Goal: Task Accomplishment & Management: Complete application form

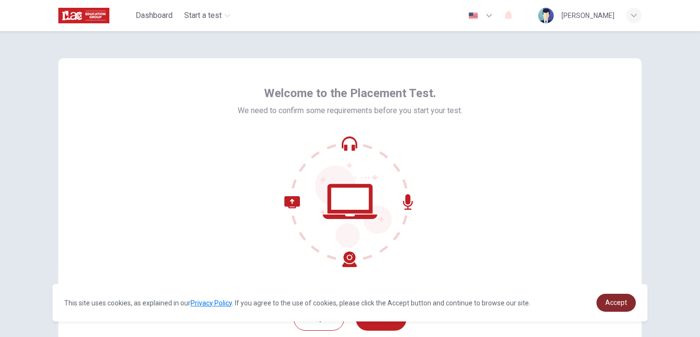
click at [614, 302] on span "Accept" at bounding box center [616, 303] width 22 height 8
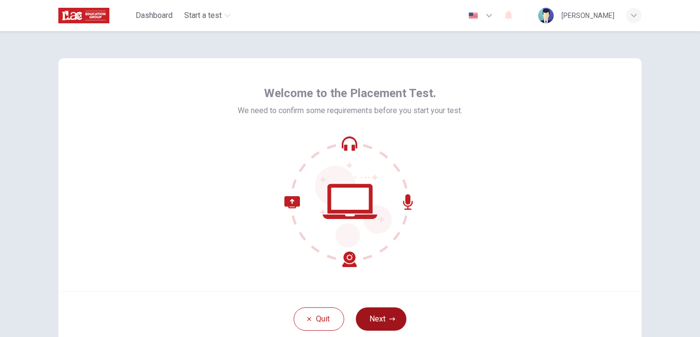
click at [382, 323] on button "Next" at bounding box center [381, 319] width 51 height 23
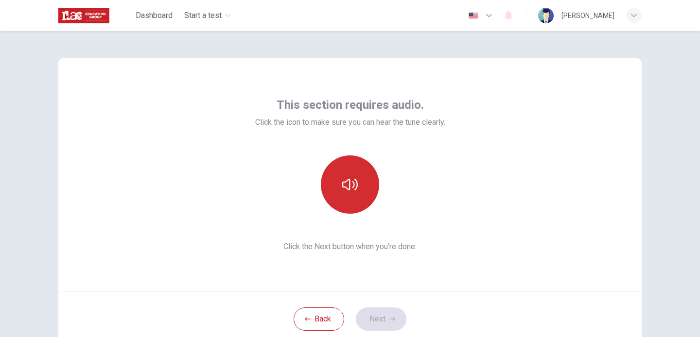
click at [353, 191] on icon "button" at bounding box center [350, 185] width 16 height 16
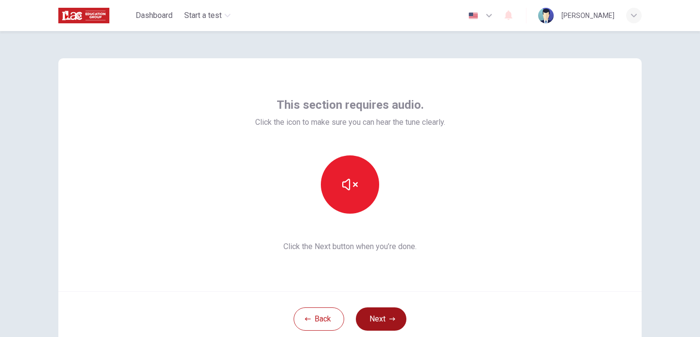
click at [381, 314] on button "Next" at bounding box center [381, 319] width 51 height 23
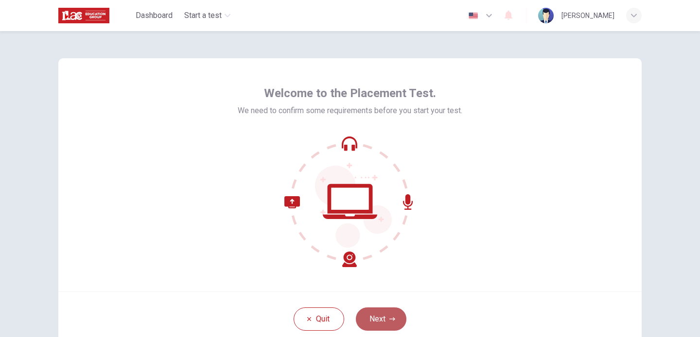
click at [380, 313] on button "Next" at bounding box center [381, 319] width 51 height 23
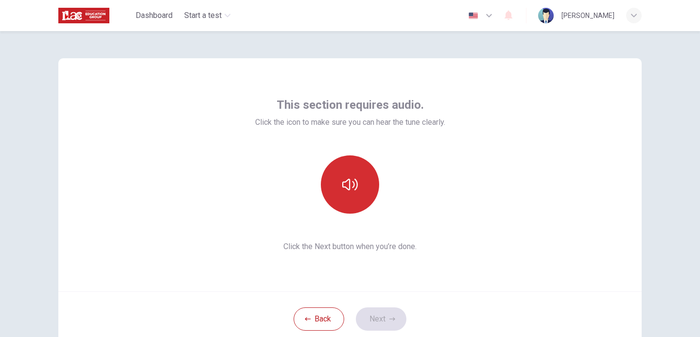
click at [354, 187] on icon "button" at bounding box center [350, 185] width 16 height 12
click at [377, 315] on button "Next" at bounding box center [381, 319] width 51 height 23
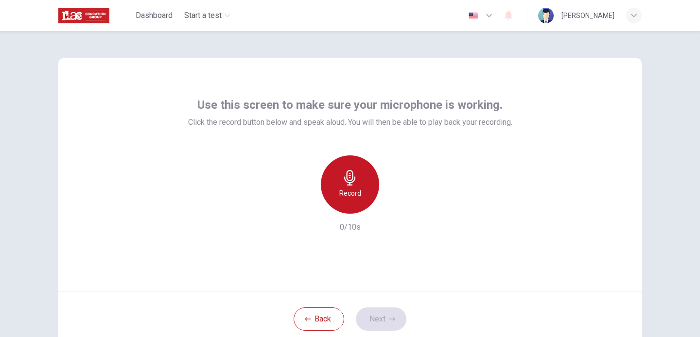
click at [353, 184] on icon "button" at bounding box center [350, 178] width 16 height 16
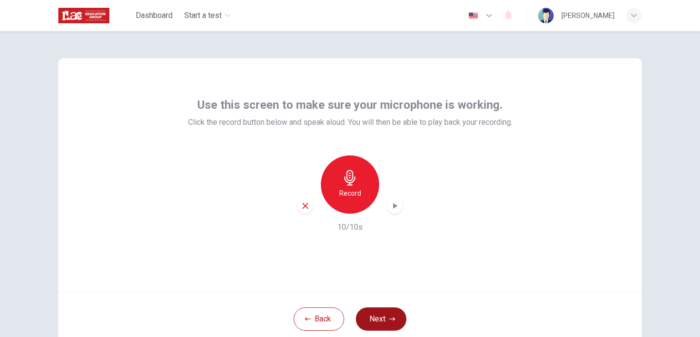
click at [378, 322] on button "Next" at bounding box center [381, 319] width 51 height 23
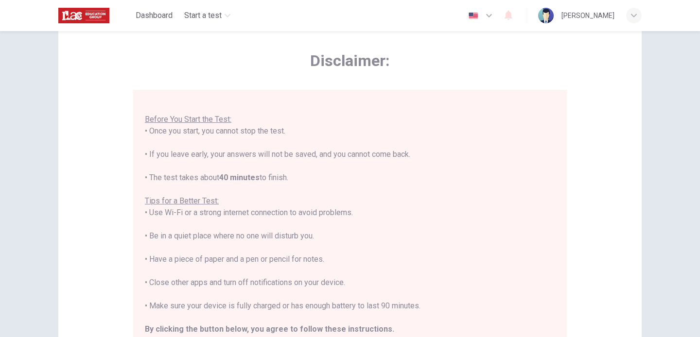
scroll to position [203, 0]
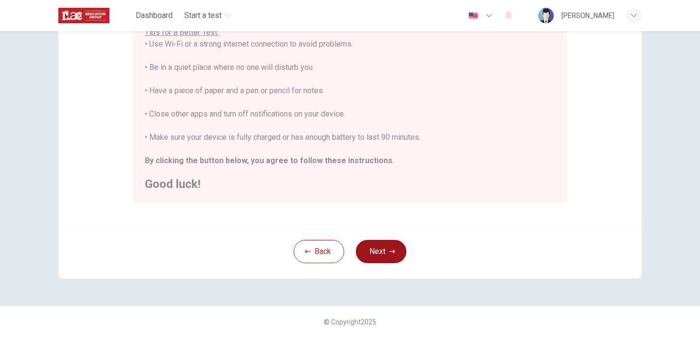
click at [378, 247] on button "Next" at bounding box center [381, 251] width 51 height 23
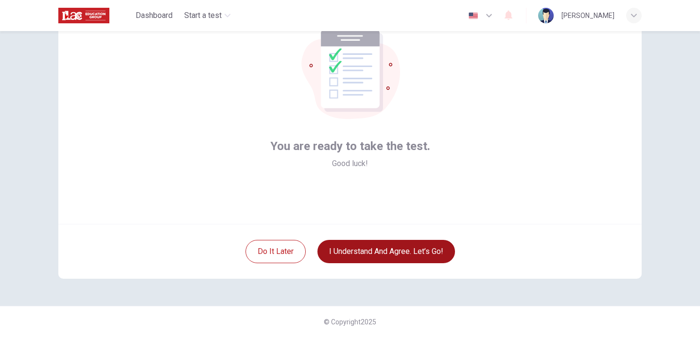
scroll to position [68, 0]
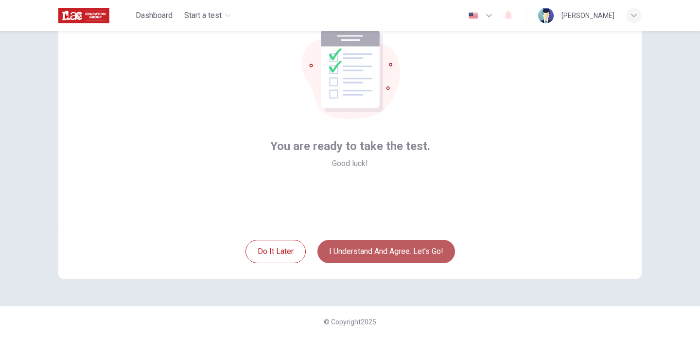
click at [374, 249] on button "I understand and agree. Let’s go!" at bounding box center [386, 251] width 138 height 23
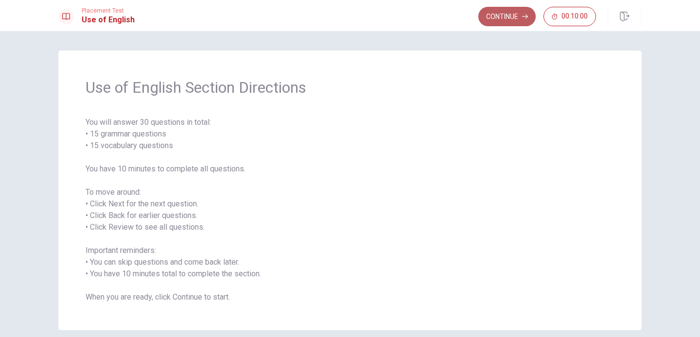
click at [507, 19] on button "Continue" at bounding box center [506, 16] width 57 height 19
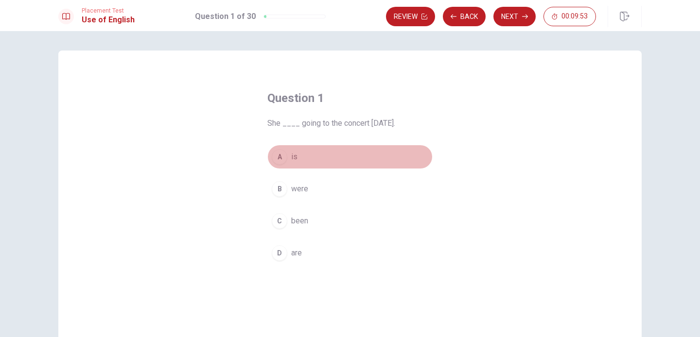
click at [291, 158] on span "is" at bounding box center [294, 157] width 6 height 12
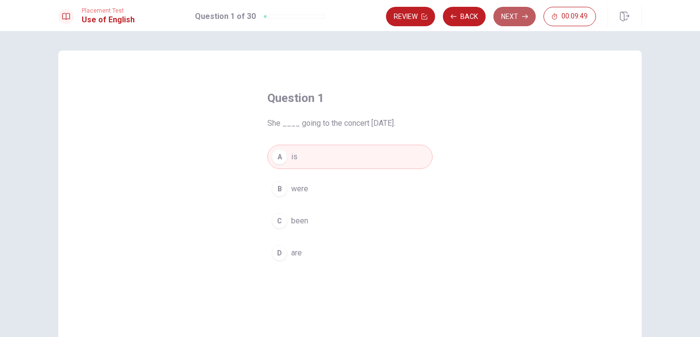
click at [511, 18] on button "Next" at bounding box center [514, 16] width 42 height 19
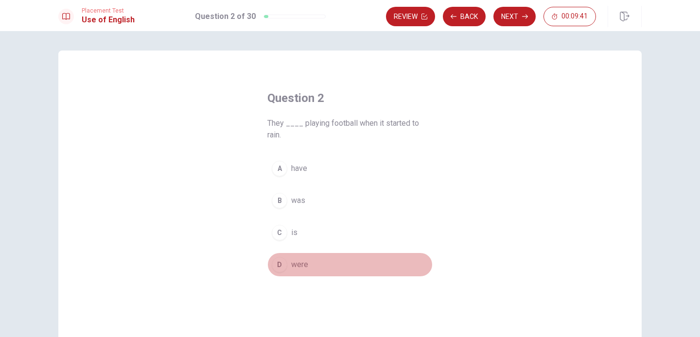
click at [303, 268] on span "were" at bounding box center [299, 265] width 17 height 12
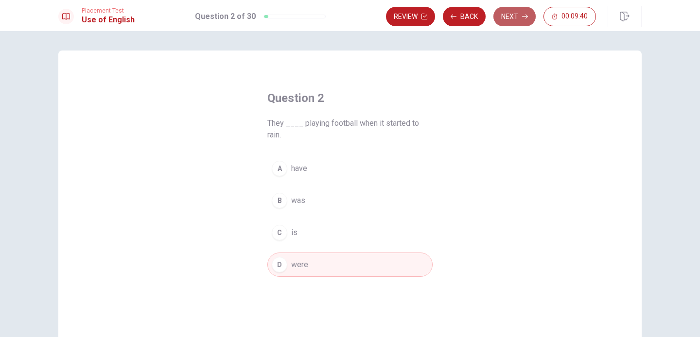
click at [518, 21] on button "Next" at bounding box center [514, 16] width 42 height 19
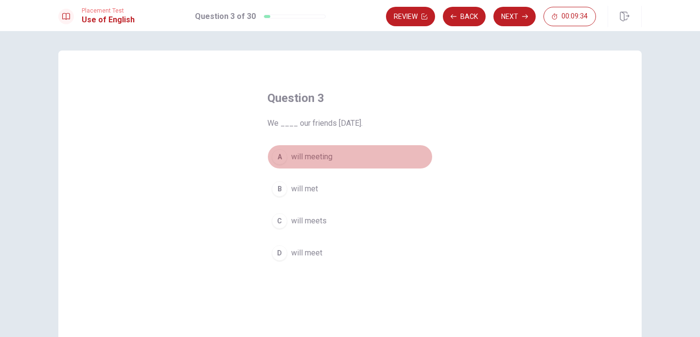
click at [312, 157] on span "will meeting" at bounding box center [311, 157] width 41 height 12
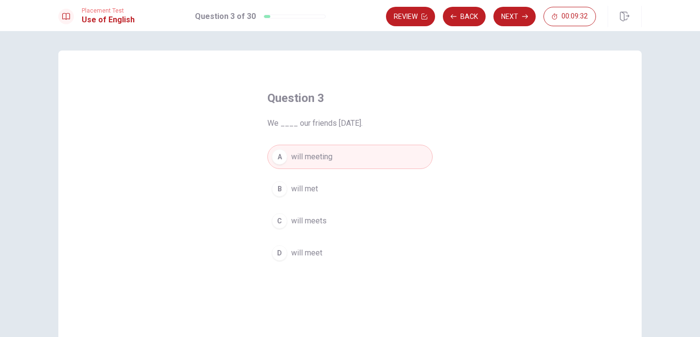
click at [312, 253] on span "will meet" at bounding box center [306, 253] width 31 height 12
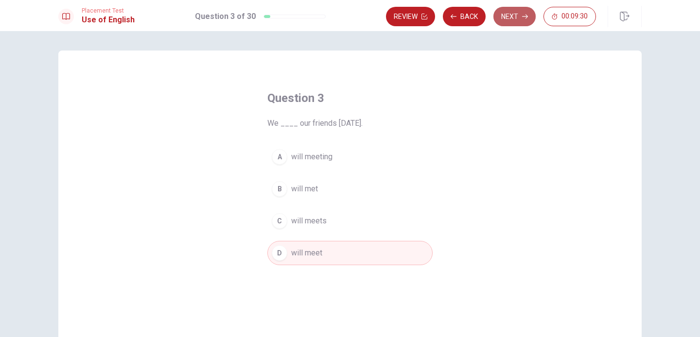
click at [510, 16] on button "Next" at bounding box center [514, 16] width 42 height 19
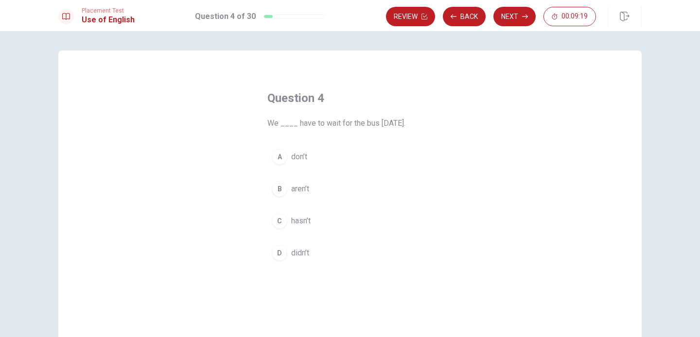
click at [303, 251] on span "didn’t" at bounding box center [300, 253] width 18 height 12
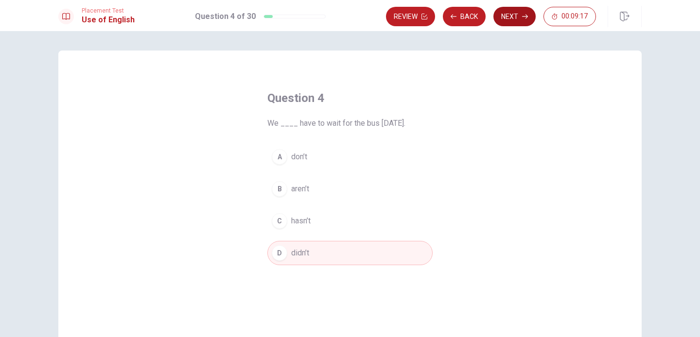
click at [509, 20] on button "Next" at bounding box center [514, 16] width 42 height 19
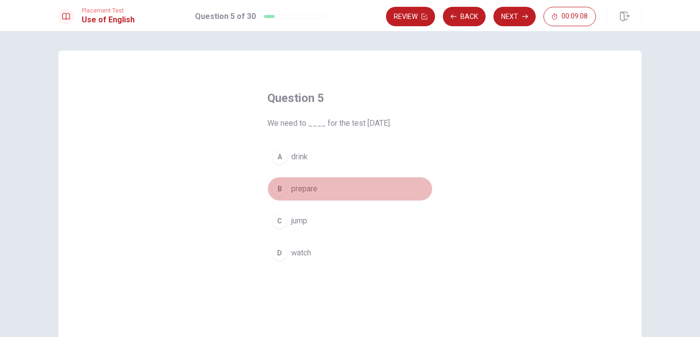
click at [304, 189] on span "prepare" at bounding box center [304, 189] width 26 height 12
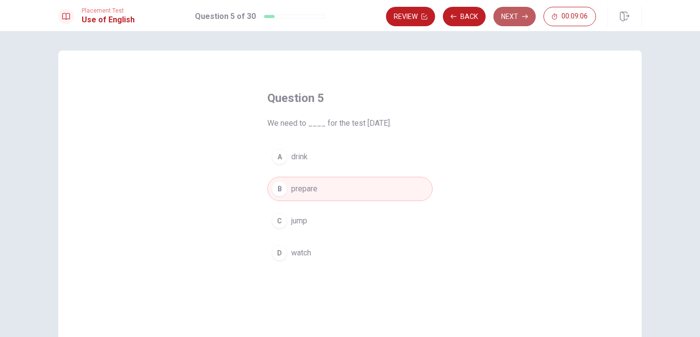
click at [507, 16] on button "Next" at bounding box center [514, 16] width 42 height 19
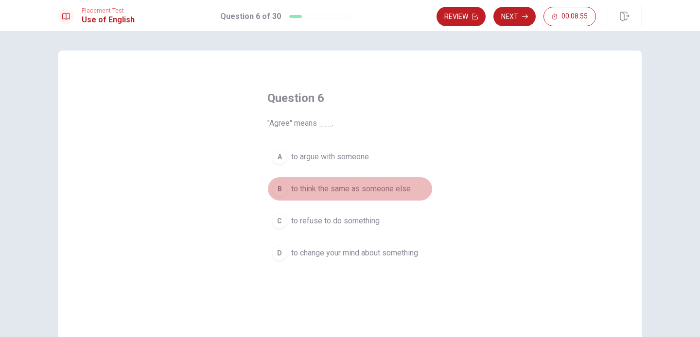
click at [357, 189] on span "to think the same as someone else" at bounding box center [351, 189] width 120 height 12
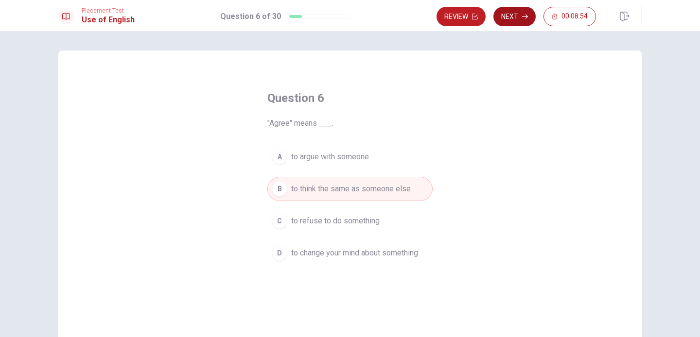
click at [513, 20] on button "Next" at bounding box center [514, 16] width 42 height 19
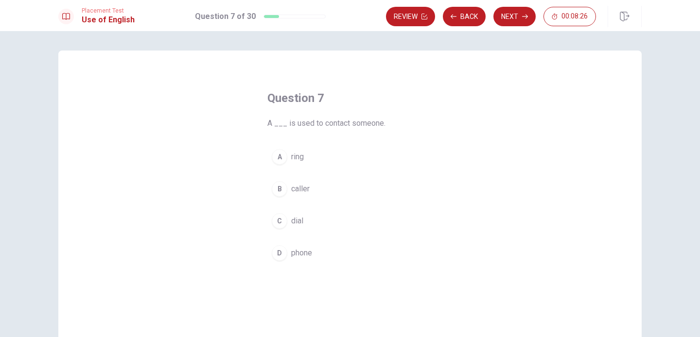
click at [301, 255] on span "phone" at bounding box center [301, 253] width 21 height 12
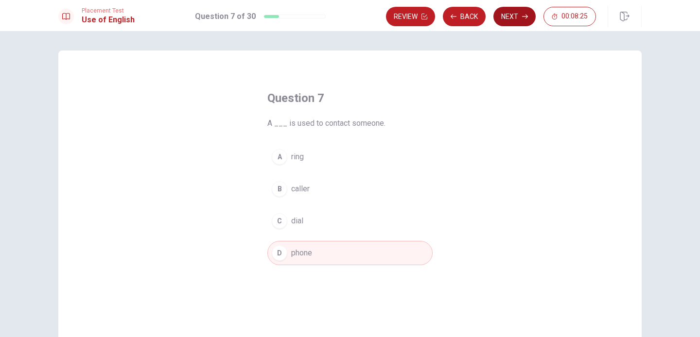
click at [516, 21] on button "Next" at bounding box center [514, 16] width 42 height 19
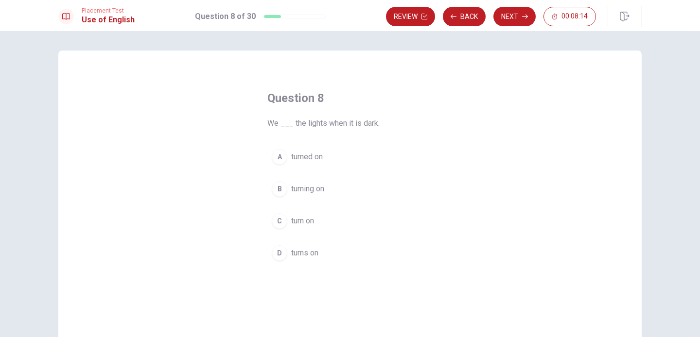
click at [307, 221] on span "turn on" at bounding box center [302, 221] width 23 height 12
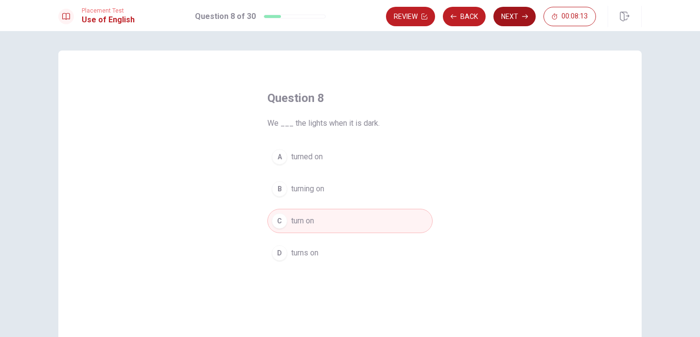
click at [516, 21] on button "Next" at bounding box center [514, 16] width 42 height 19
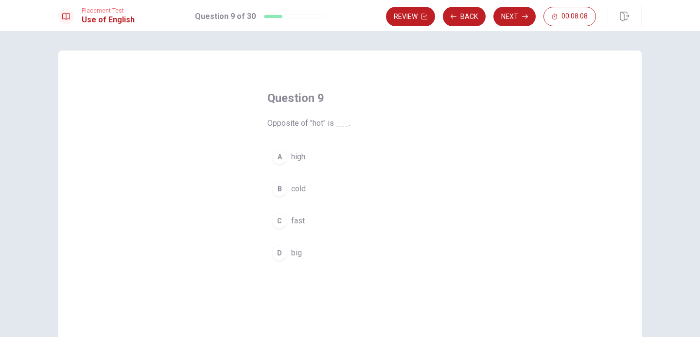
click at [292, 191] on span "cold" at bounding box center [298, 189] width 15 height 12
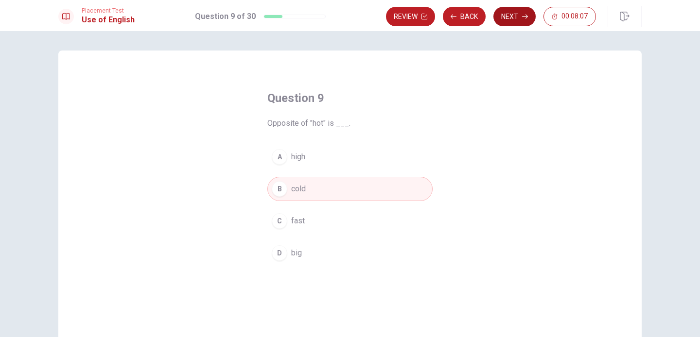
click at [520, 18] on button "Next" at bounding box center [514, 16] width 42 height 19
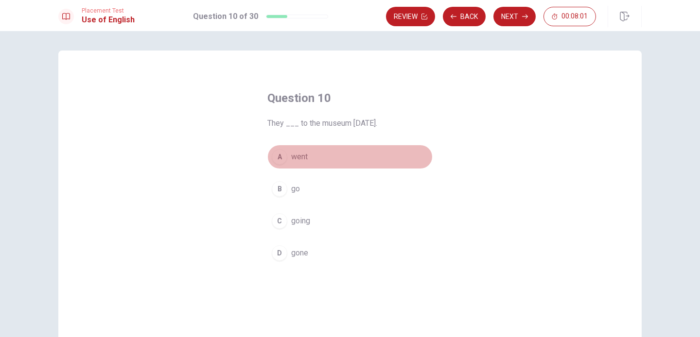
click at [300, 157] on span "went" at bounding box center [299, 157] width 17 height 12
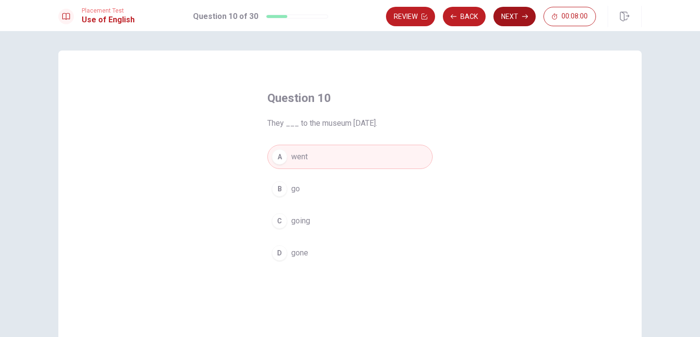
click at [522, 19] on button "Next" at bounding box center [514, 16] width 42 height 19
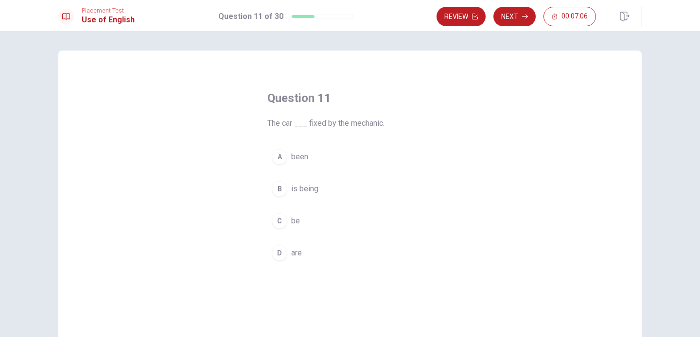
click at [294, 220] on span "be" at bounding box center [295, 221] width 9 height 12
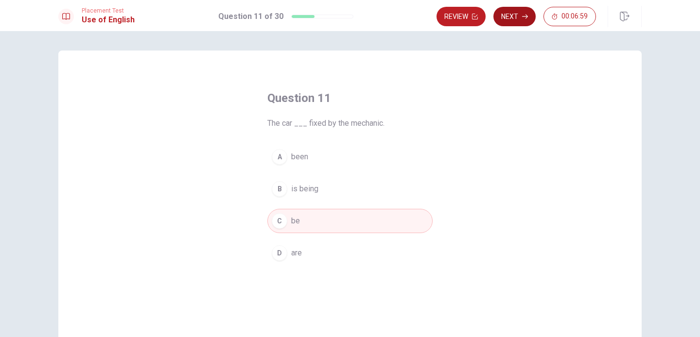
click at [508, 16] on button "Next" at bounding box center [514, 16] width 42 height 19
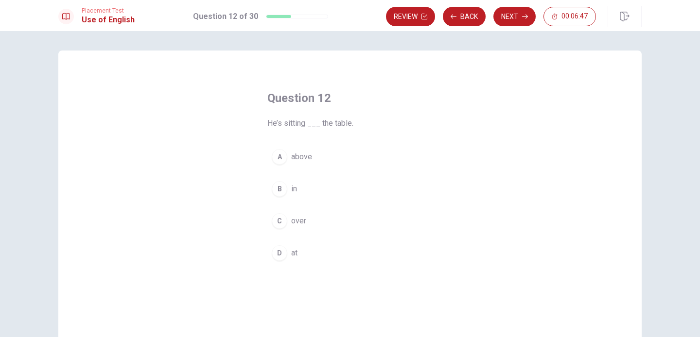
click at [303, 156] on span "above" at bounding box center [301, 157] width 21 height 12
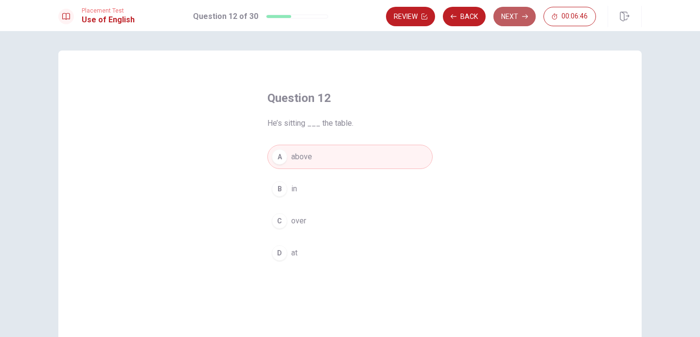
click at [510, 15] on button "Next" at bounding box center [514, 16] width 42 height 19
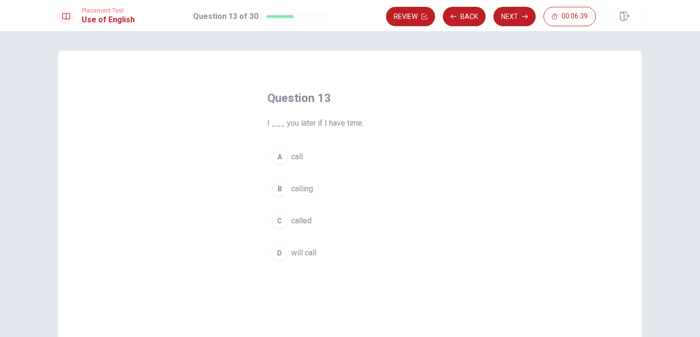
click at [310, 249] on span "will call" at bounding box center [303, 253] width 25 height 12
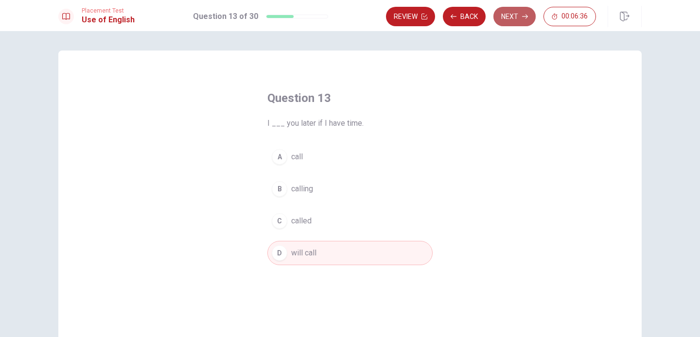
click at [508, 19] on button "Next" at bounding box center [514, 16] width 42 height 19
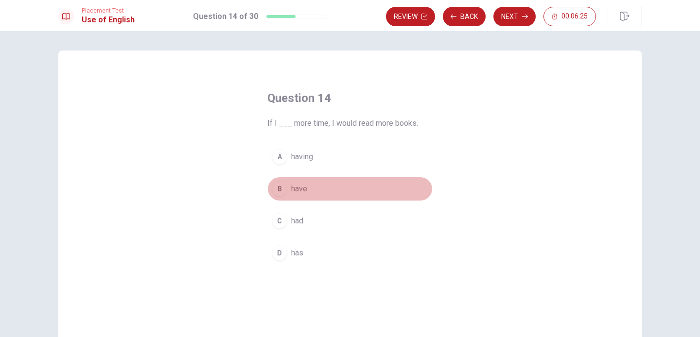
click at [294, 186] on span "have" at bounding box center [299, 189] width 16 height 12
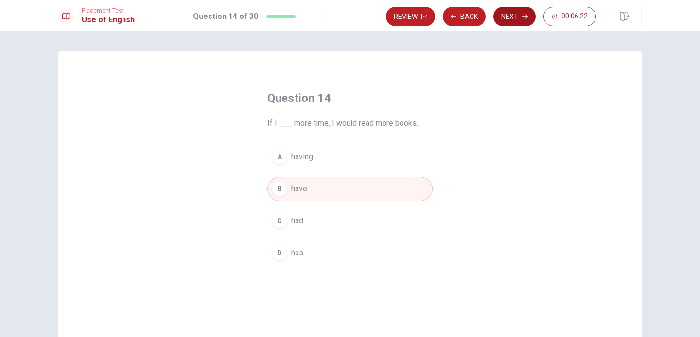
click at [508, 22] on button "Next" at bounding box center [514, 16] width 42 height 19
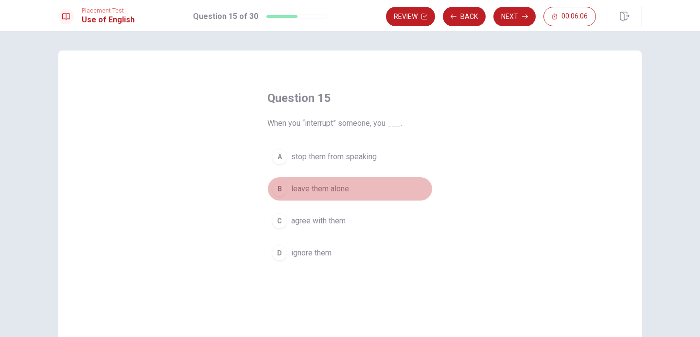
click at [320, 189] on span "leave them alone" at bounding box center [320, 189] width 58 height 12
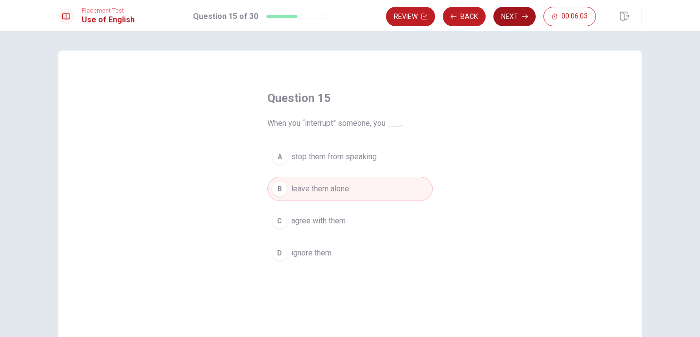
click at [509, 14] on button "Next" at bounding box center [514, 16] width 42 height 19
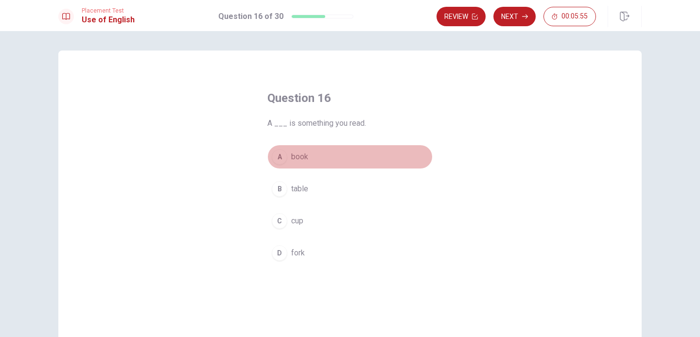
click at [301, 157] on span "book" at bounding box center [299, 157] width 17 height 12
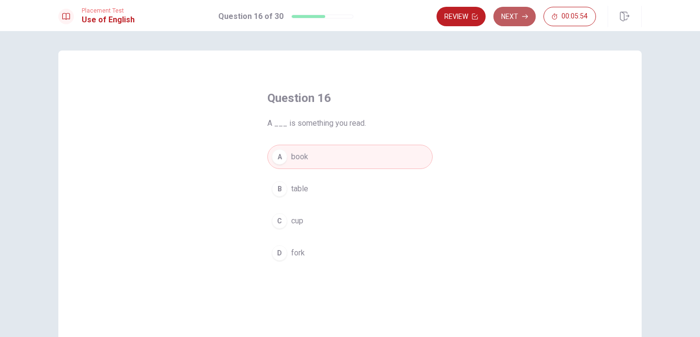
click at [519, 17] on button "Next" at bounding box center [514, 16] width 42 height 19
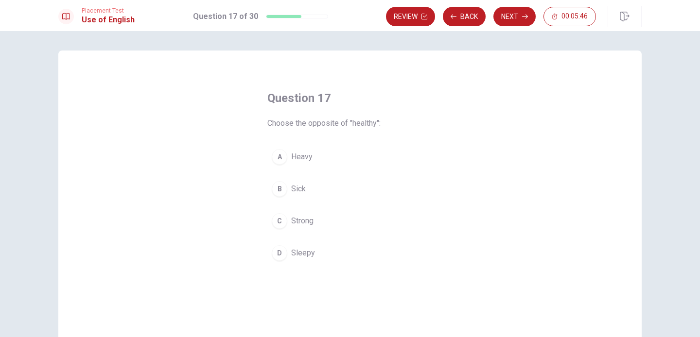
click at [301, 190] on span "Sick" at bounding box center [298, 189] width 15 height 12
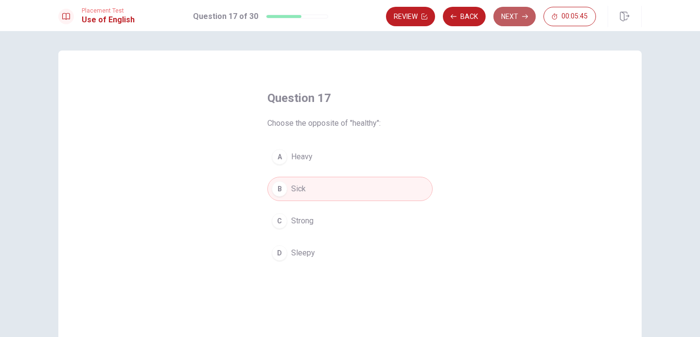
click at [516, 21] on button "Next" at bounding box center [514, 16] width 42 height 19
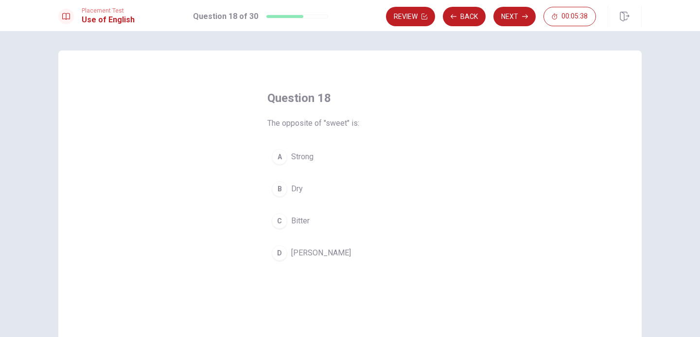
click at [306, 219] on span "Bitter" at bounding box center [300, 221] width 18 height 12
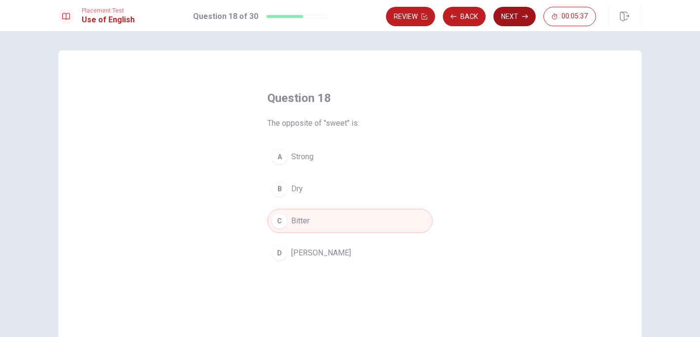
click at [512, 20] on button "Next" at bounding box center [514, 16] width 42 height 19
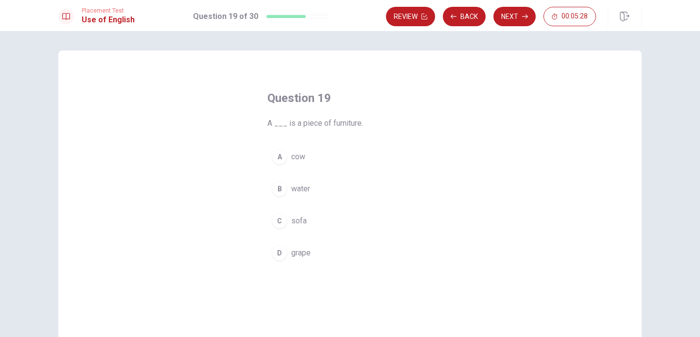
click at [295, 217] on span "sofa" at bounding box center [299, 221] width 16 height 12
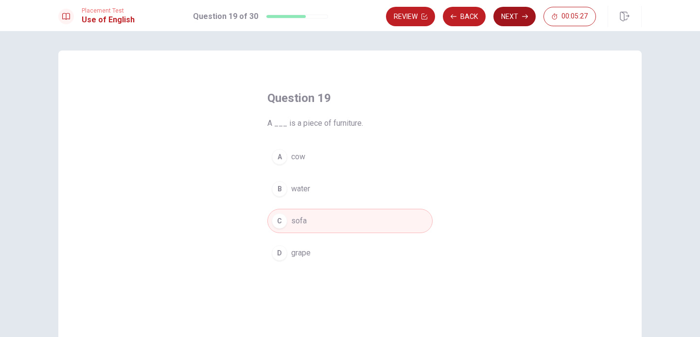
click at [508, 17] on button "Next" at bounding box center [514, 16] width 42 height 19
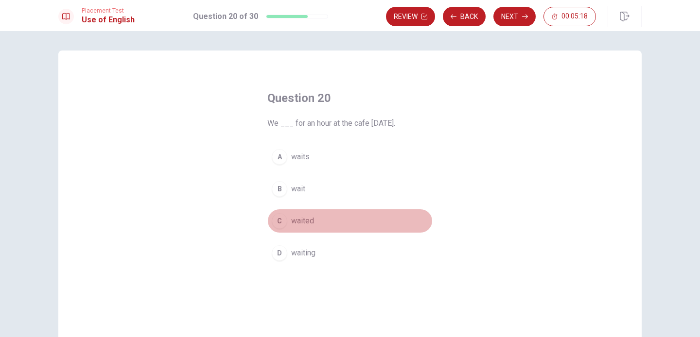
click at [307, 223] on span "waited" at bounding box center [302, 221] width 23 height 12
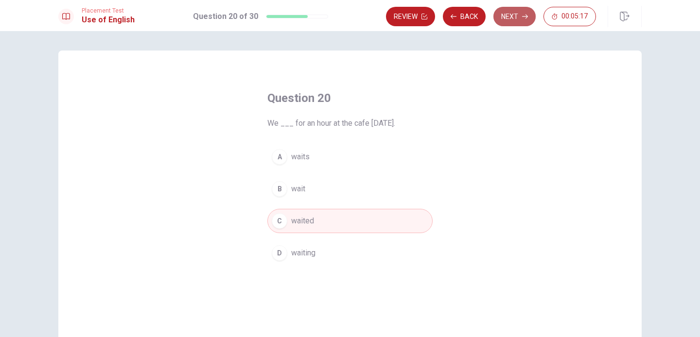
click at [516, 19] on button "Next" at bounding box center [514, 16] width 42 height 19
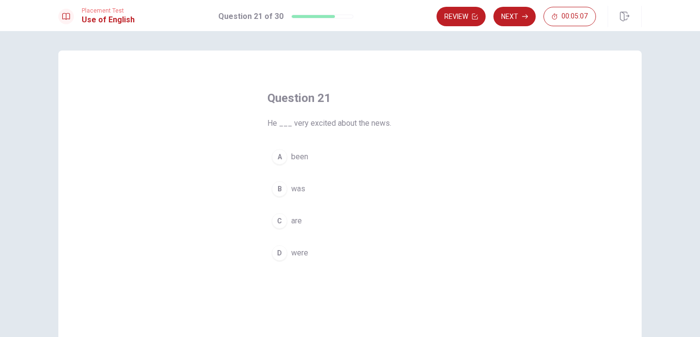
click at [299, 189] on span "was" at bounding box center [298, 189] width 14 height 12
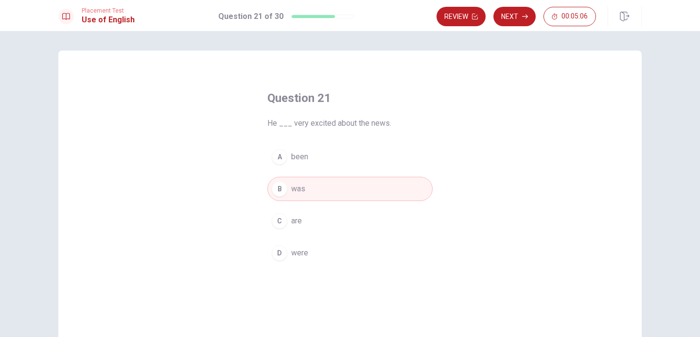
click at [514, 19] on button "Next" at bounding box center [514, 16] width 42 height 19
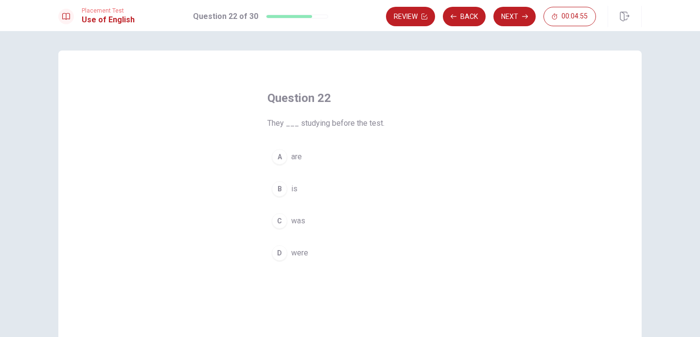
click at [292, 157] on span "are" at bounding box center [296, 157] width 11 height 12
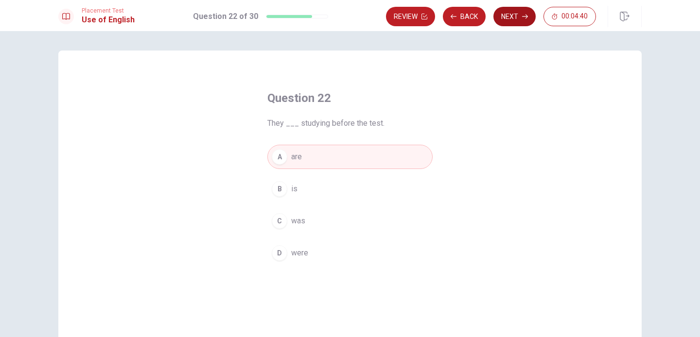
click at [522, 22] on button "Next" at bounding box center [514, 16] width 42 height 19
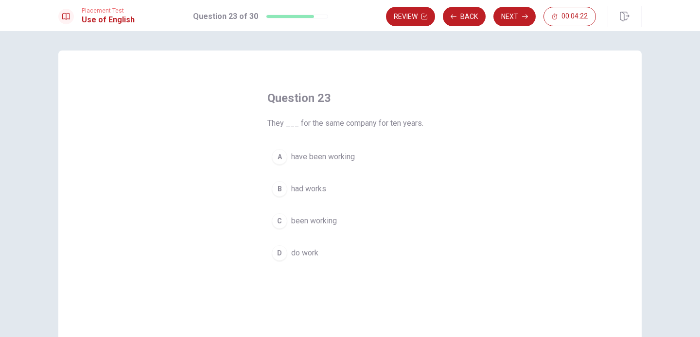
click at [326, 157] on span "have been working" at bounding box center [323, 157] width 64 height 12
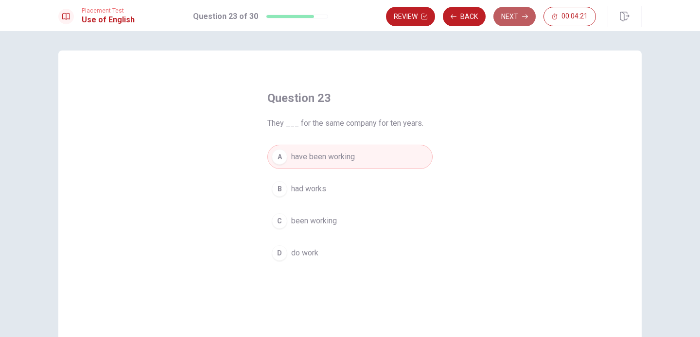
click at [517, 17] on button "Next" at bounding box center [514, 16] width 42 height 19
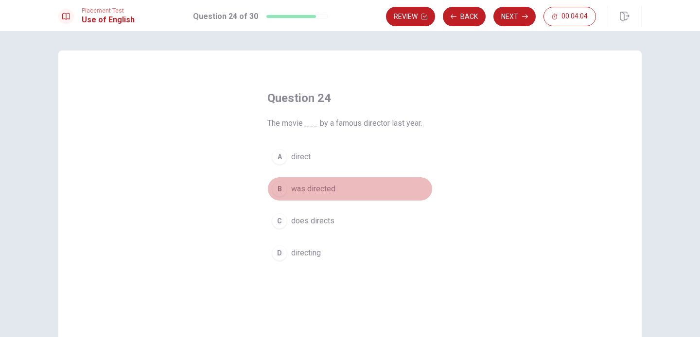
click at [311, 185] on span "was directed" at bounding box center [313, 189] width 44 height 12
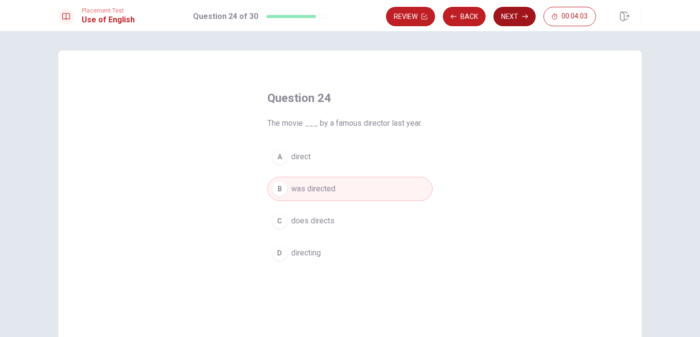
click at [512, 17] on button "Next" at bounding box center [514, 16] width 42 height 19
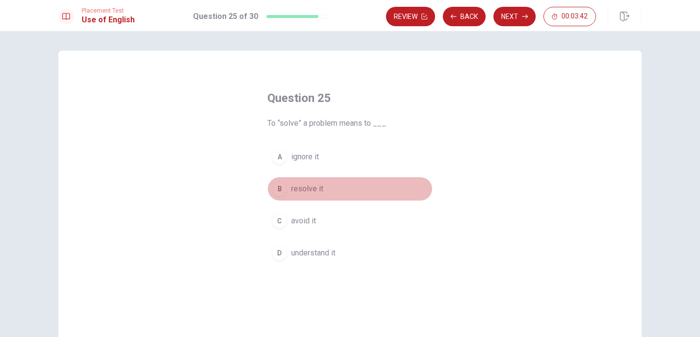
click at [307, 187] on span "resolve it" at bounding box center [307, 189] width 32 height 12
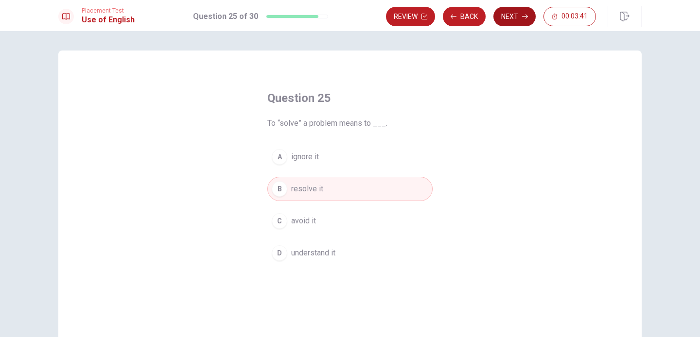
click at [514, 18] on button "Next" at bounding box center [514, 16] width 42 height 19
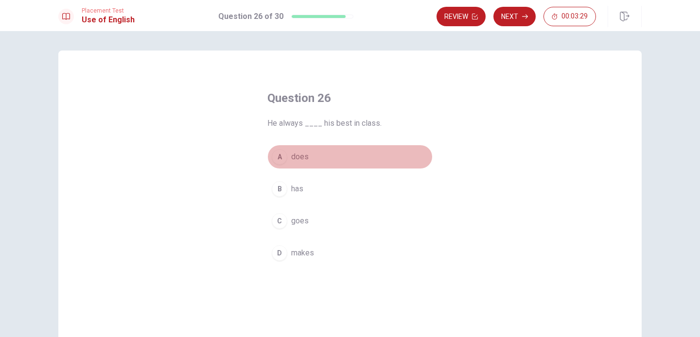
click at [292, 159] on span "does" at bounding box center [299, 157] width 17 height 12
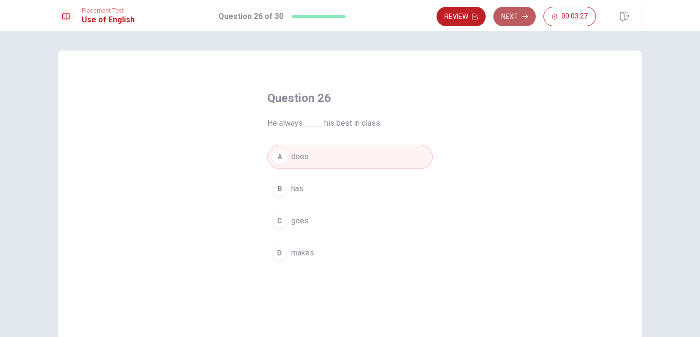
click at [515, 24] on button "Next" at bounding box center [514, 16] width 42 height 19
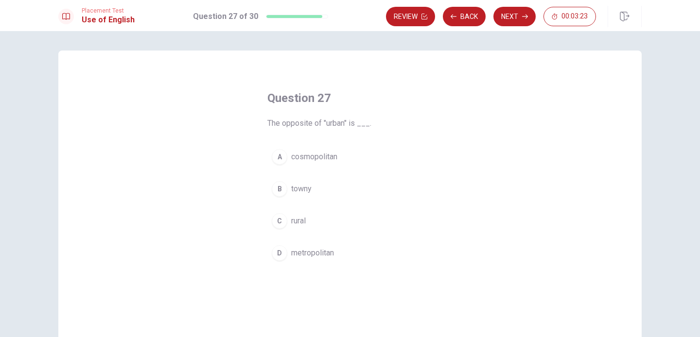
click at [299, 223] on span "rural" at bounding box center [298, 221] width 15 height 12
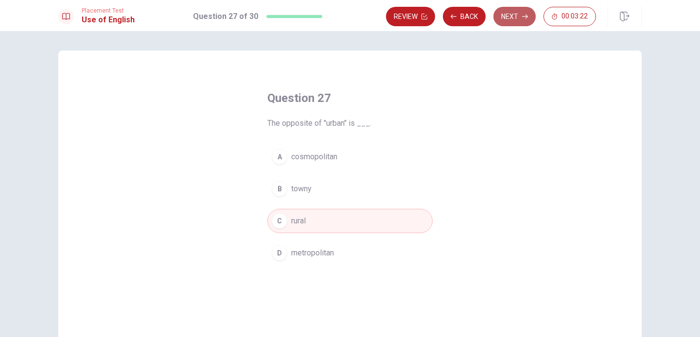
click at [514, 14] on button "Next" at bounding box center [514, 16] width 42 height 19
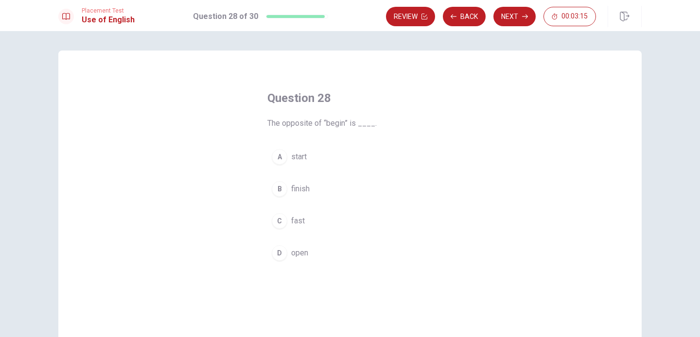
click at [299, 189] on span "finish" at bounding box center [300, 189] width 18 height 12
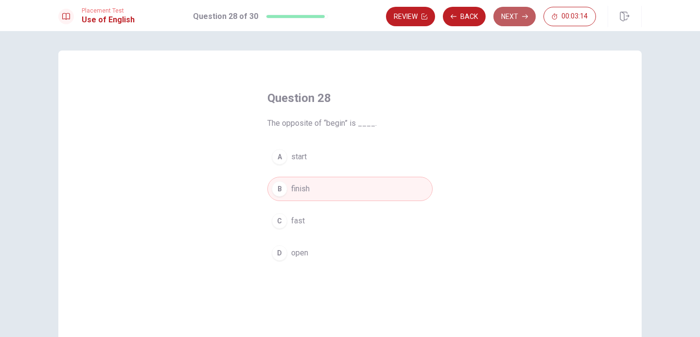
click at [512, 23] on button "Next" at bounding box center [514, 16] width 42 height 19
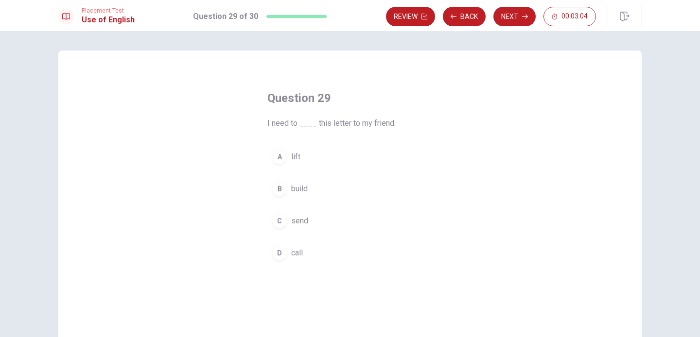
click at [302, 218] on span "send" at bounding box center [299, 221] width 17 height 12
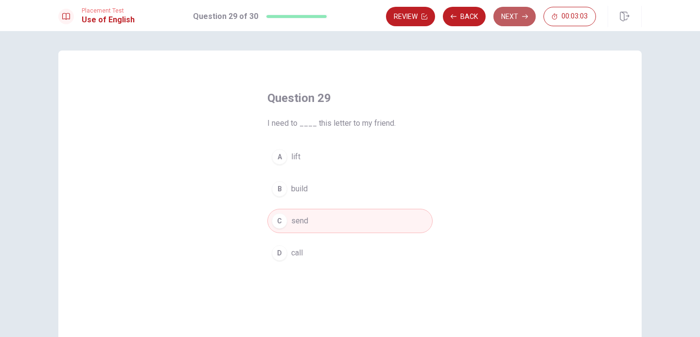
click at [521, 14] on button "Next" at bounding box center [514, 16] width 42 height 19
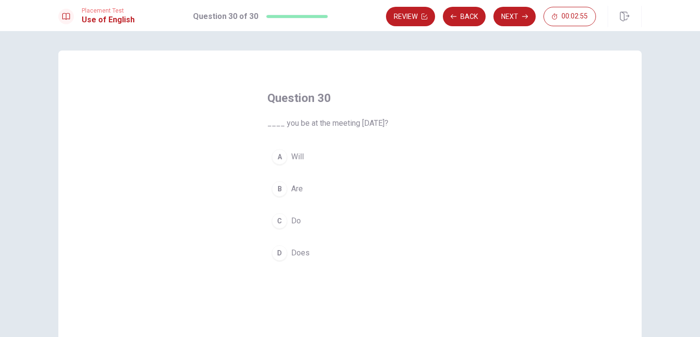
click at [295, 156] on span "Will" at bounding box center [297, 157] width 13 height 12
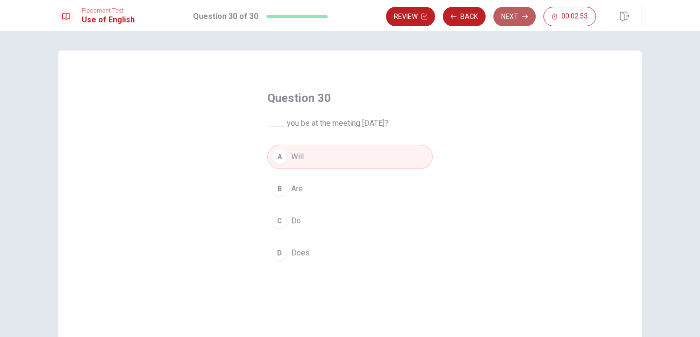
click at [519, 20] on button "Next" at bounding box center [514, 16] width 42 height 19
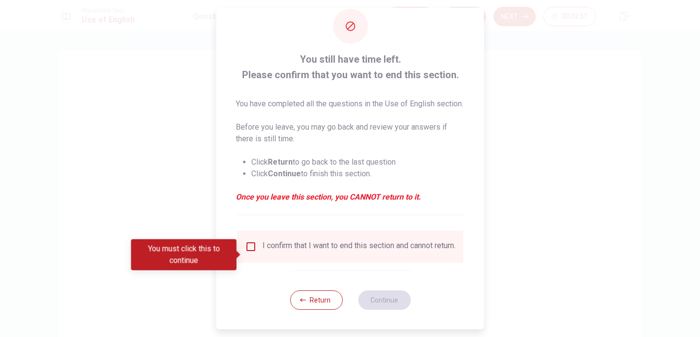
scroll to position [27, 0]
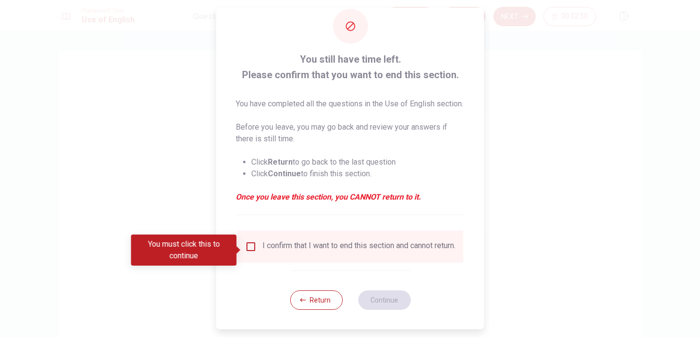
click at [249, 251] on input "You must click this to continue" at bounding box center [251, 247] width 12 height 12
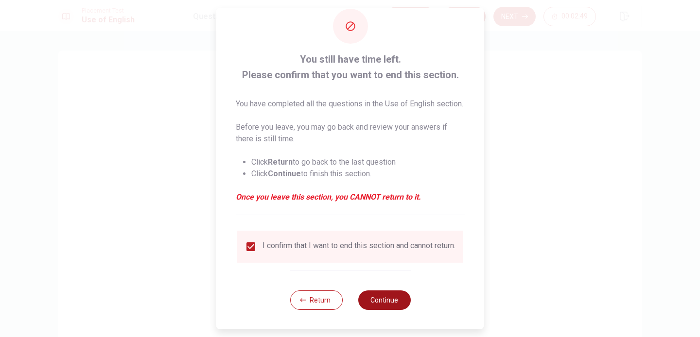
click at [376, 310] on button "Continue" at bounding box center [384, 300] width 52 height 19
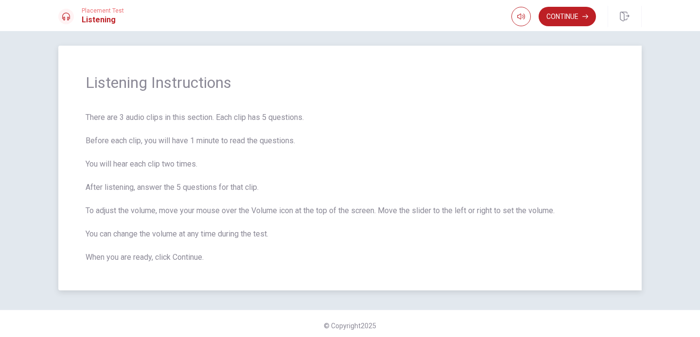
scroll to position [0, 0]
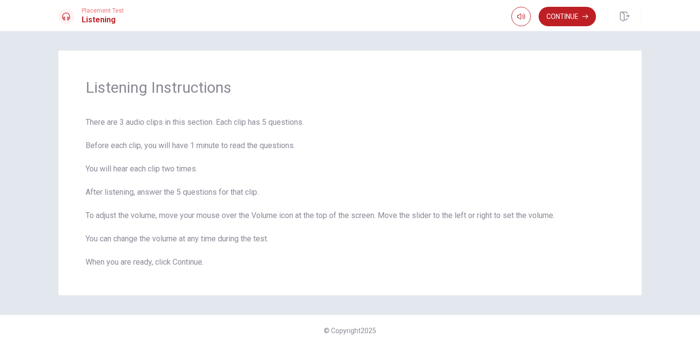
click at [563, 20] on button "Continue" at bounding box center [566, 16] width 57 height 19
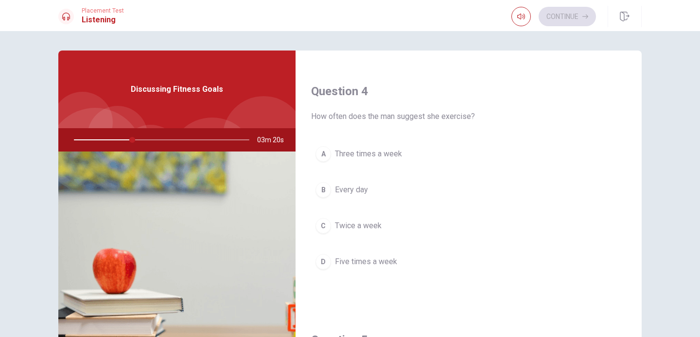
scroll to position [746, 0]
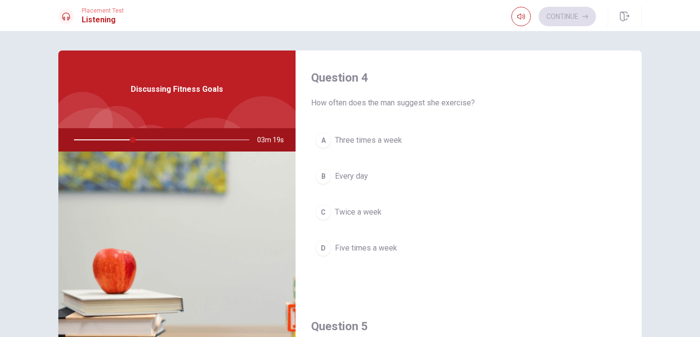
click at [373, 137] on span "Three times a week" at bounding box center [368, 141] width 67 height 12
click at [411, 142] on span "Taking a gradual approach" at bounding box center [378, 141] width 87 height 12
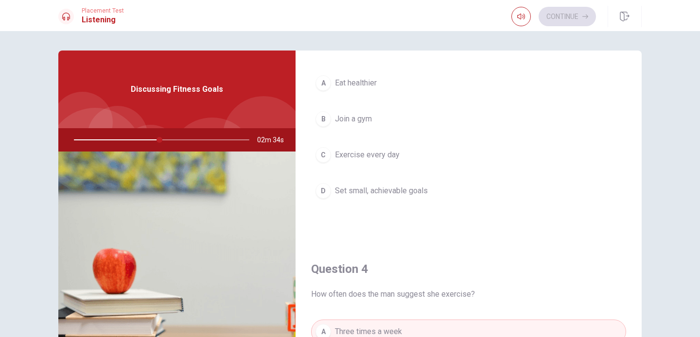
scroll to position [555, 0]
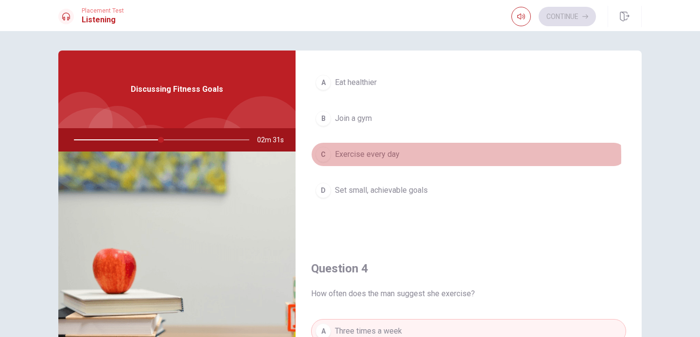
click at [379, 156] on span "Exercise every day" at bounding box center [367, 155] width 65 height 12
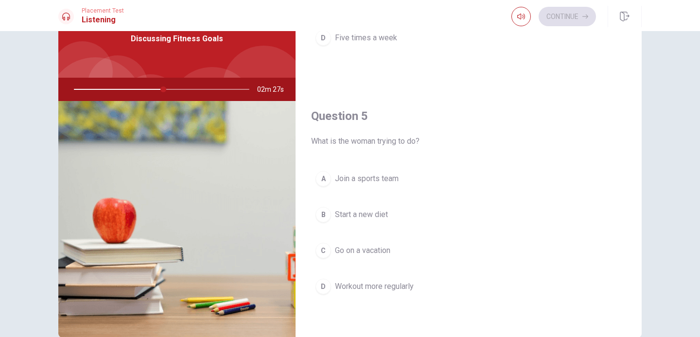
scroll to position [70, 0]
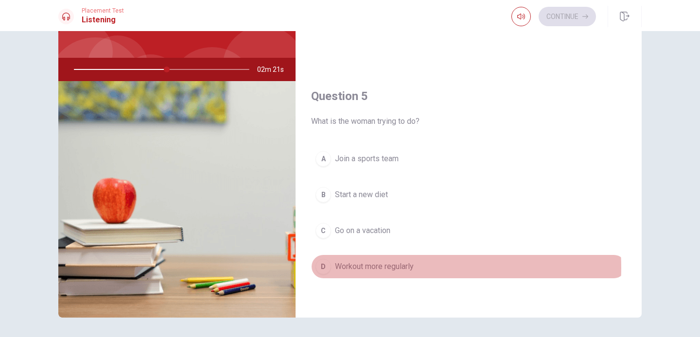
click at [375, 268] on span "Workout more regularly" at bounding box center [374, 267] width 79 height 12
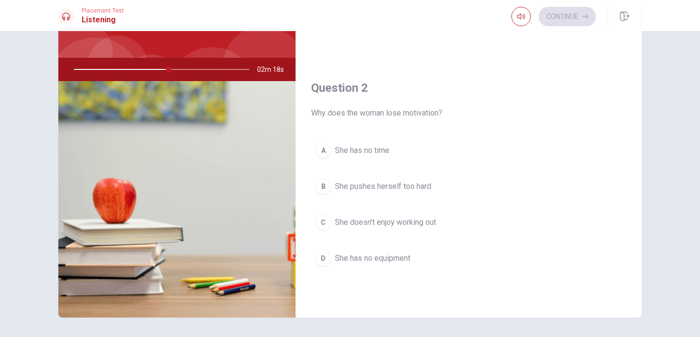
scroll to position [155, 0]
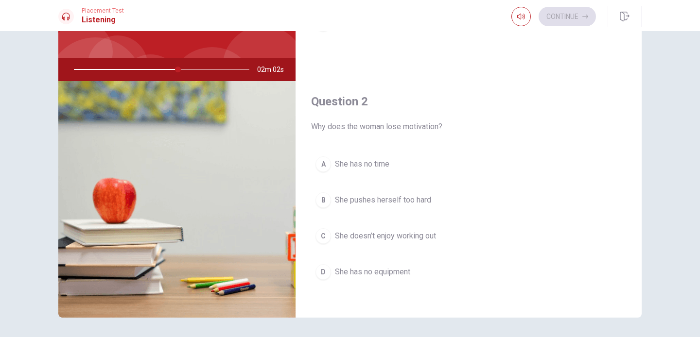
click at [375, 162] on span "She has no time" at bounding box center [362, 164] width 54 height 12
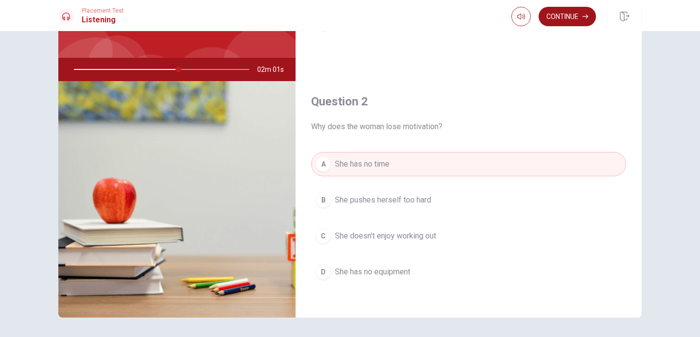
click at [571, 20] on button "Continue" at bounding box center [566, 16] width 57 height 19
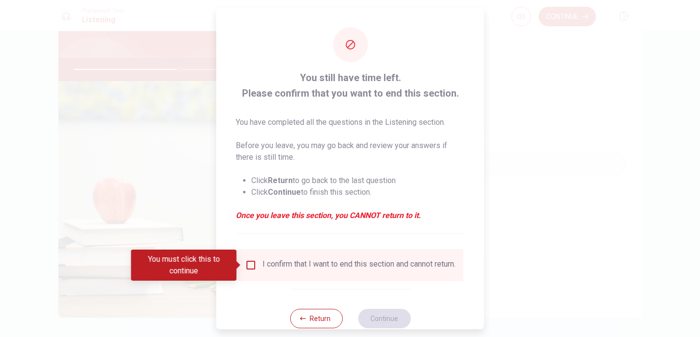
click at [250, 268] on input "You must click this to continue" at bounding box center [251, 266] width 12 height 12
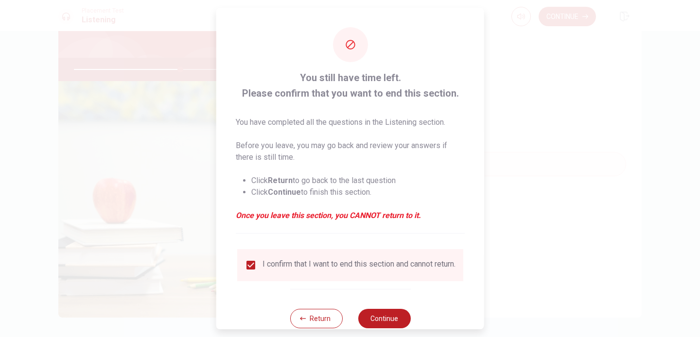
scroll to position [19, 0]
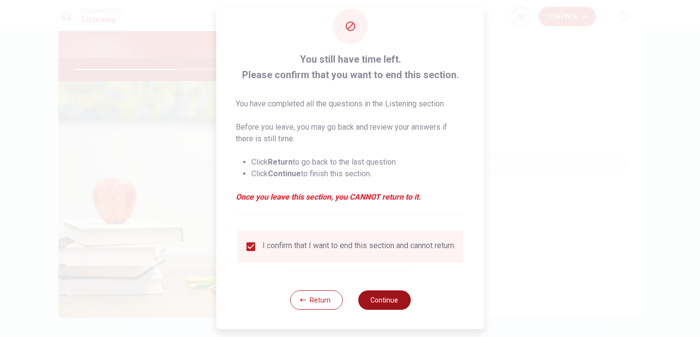
click at [373, 307] on button "Continue" at bounding box center [384, 300] width 52 height 19
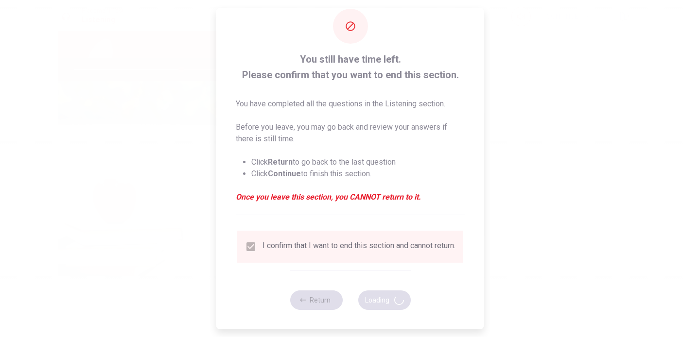
type input "62"
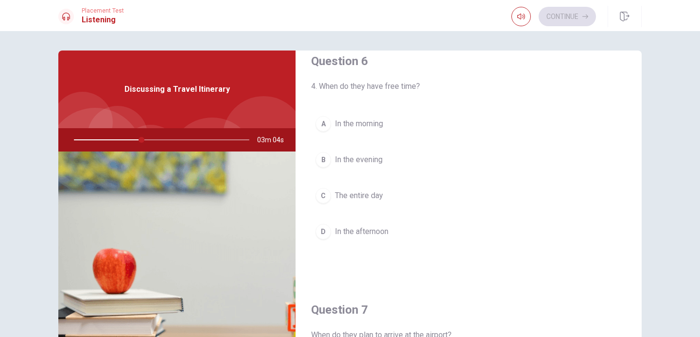
scroll to position [18, 0]
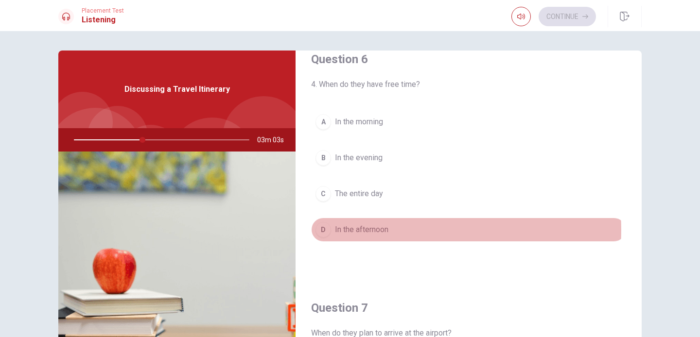
click at [368, 230] on span "In the afternoon" at bounding box center [361, 230] width 53 height 12
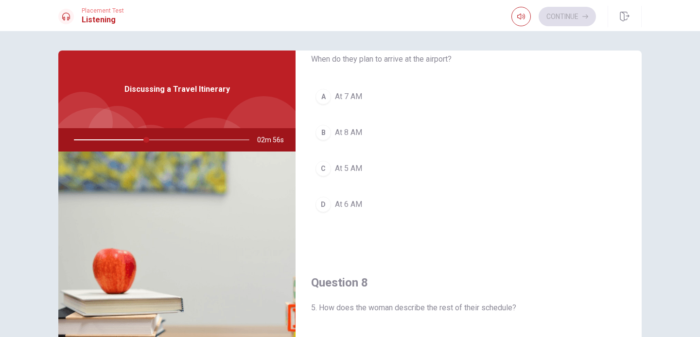
scroll to position [291, 0]
click at [359, 205] on span "At 6 AM" at bounding box center [348, 207] width 27 height 12
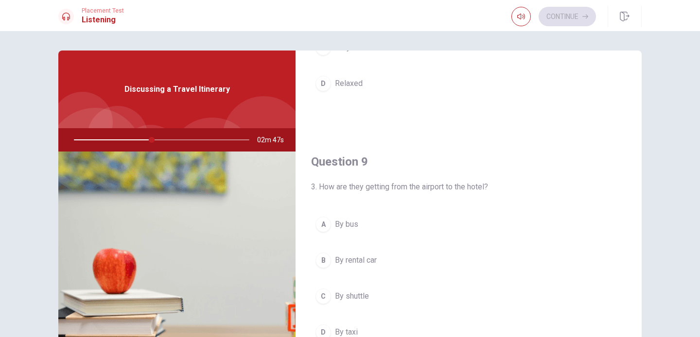
scroll to position [691, 0]
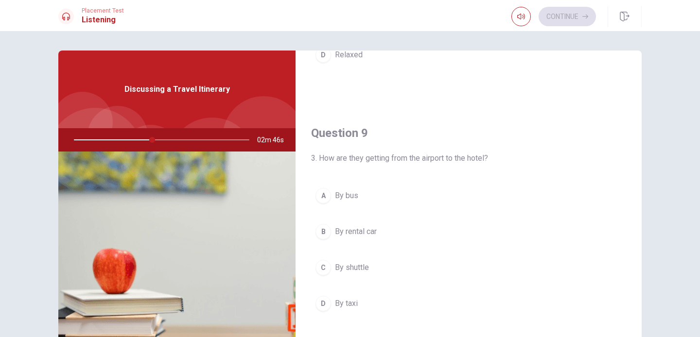
click at [364, 265] on span "By shuttle" at bounding box center [352, 268] width 34 height 12
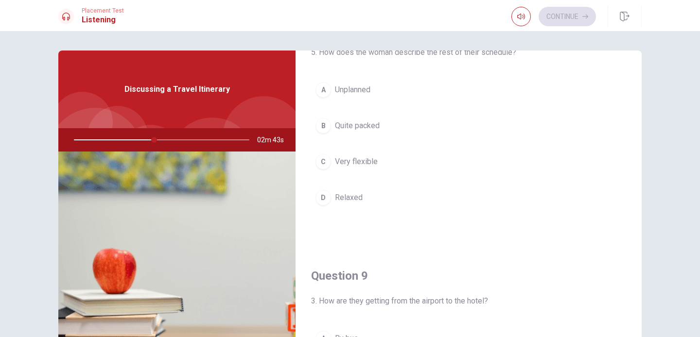
scroll to position [538, 0]
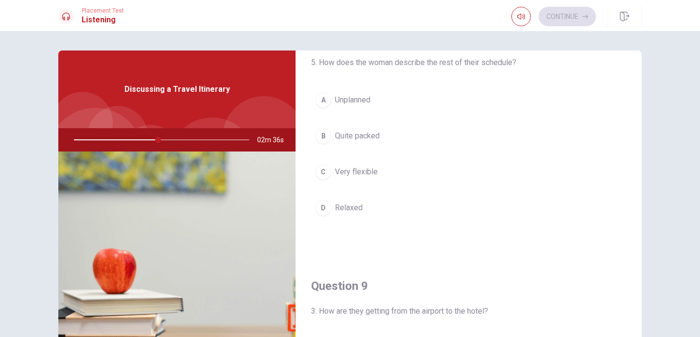
click at [375, 138] on span "Quite packed" at bounding box center [357, 136] width 45 height 12
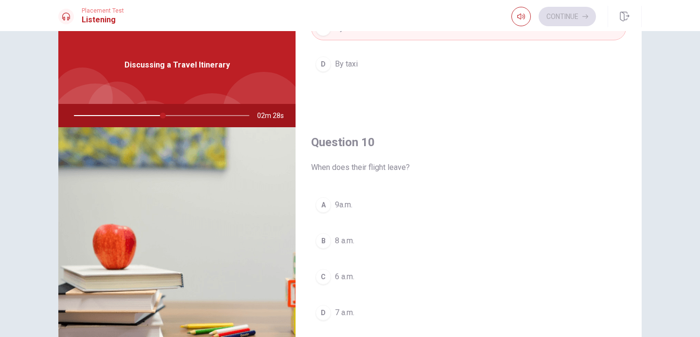
scroll to position [25, 0]
click at [378, 242] on button "B 8 a.m." at bounding box center [468, 240] width 315 height 24
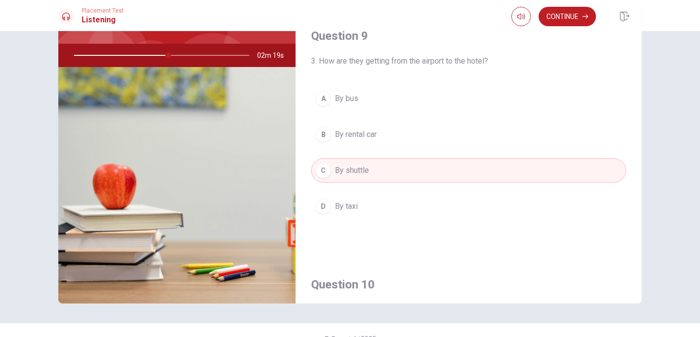
scroll to position [739, 0]
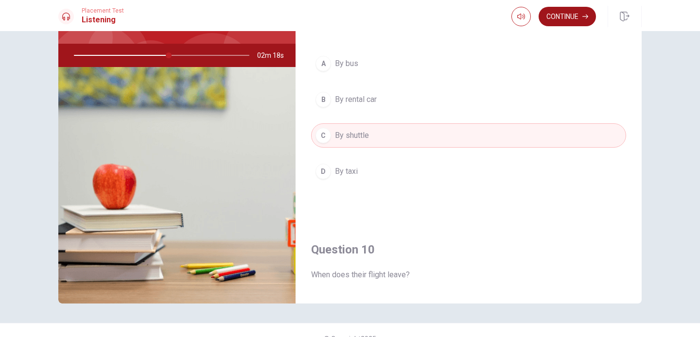
click at [569, 14] on button "Continue" at bounding box center [566, 16] width 57 height 19
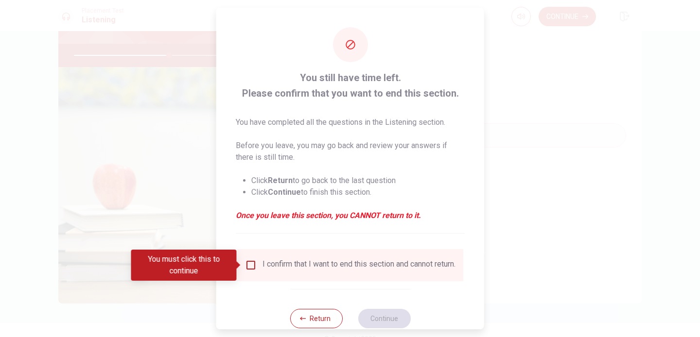
click at [251, 268] on input "You must click this to continue" at bounding box center [251, 266] width 12 height 12
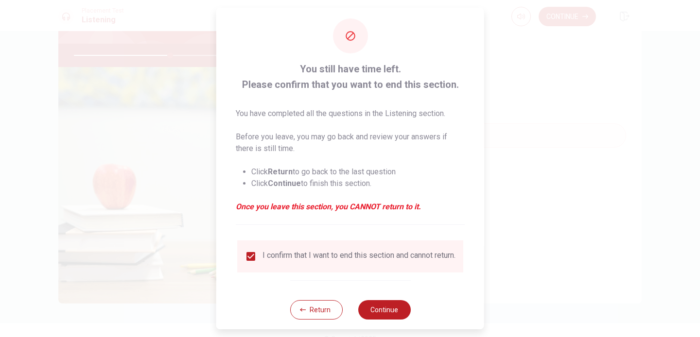
scroll to position [22, 0]
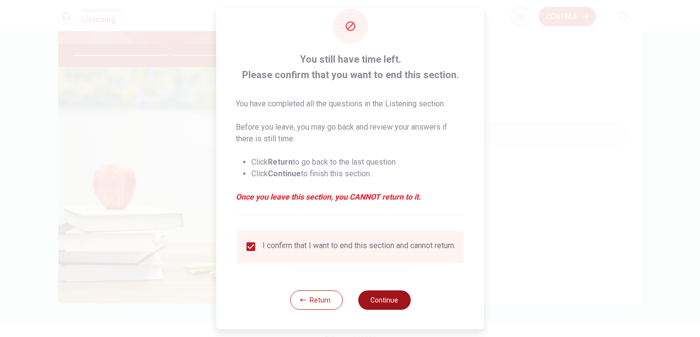
click at [382, 305] on button "Continue" at bounding box center [384, 300] width 52 height 19
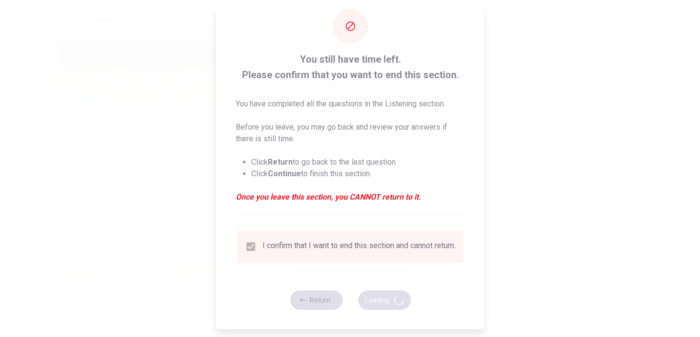
type input "56"
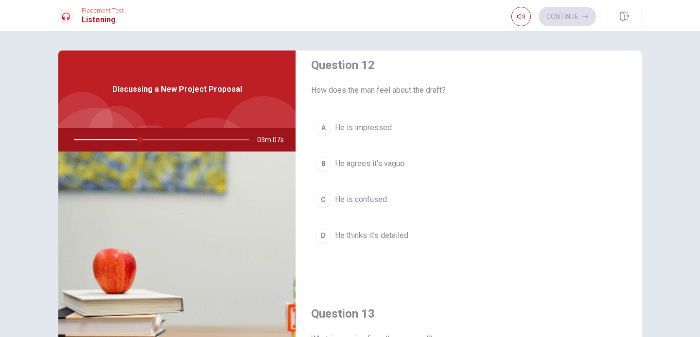
scroll to position [277, 0]
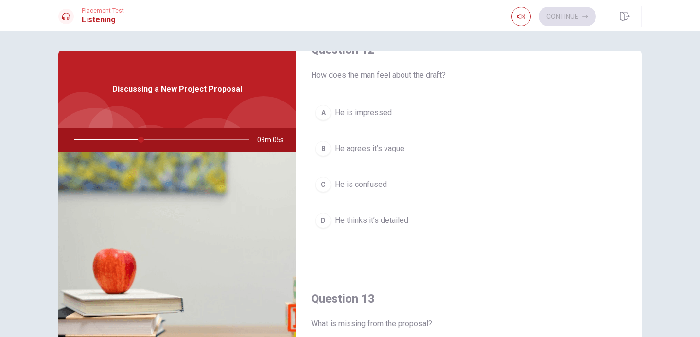
click at [388, 153] on span "He agrees it’s vague" at bounding box center [369, 149] width 69 height 12
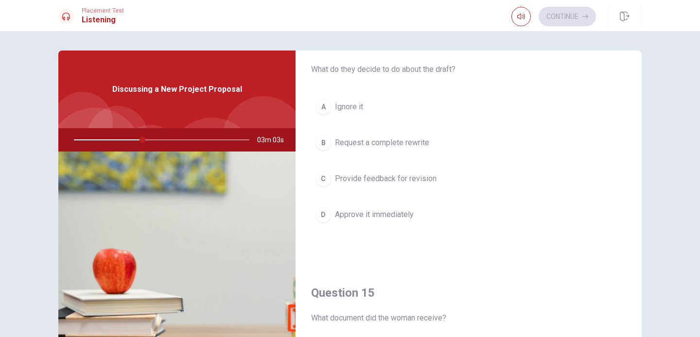
scroll to position [778, 0]
click at [415, 182] on span "Provide feedback for revision" at bounding box center [386, 181] width 102 height 12
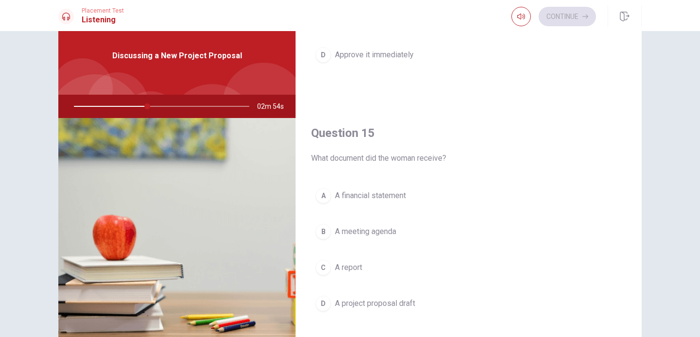
scroll to position [87, 0]
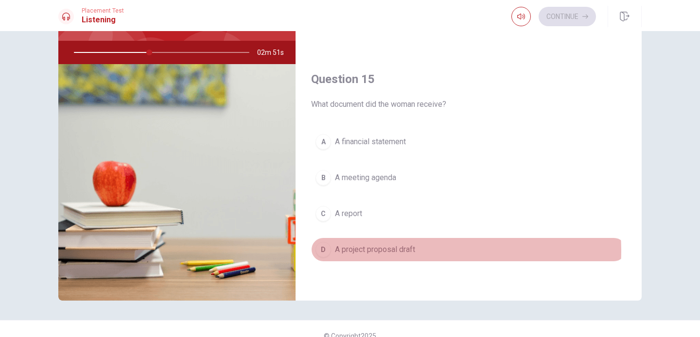
click at [383, 251] on span "A project proposal draft" at bounding box center [375, 250] width 80 height 12
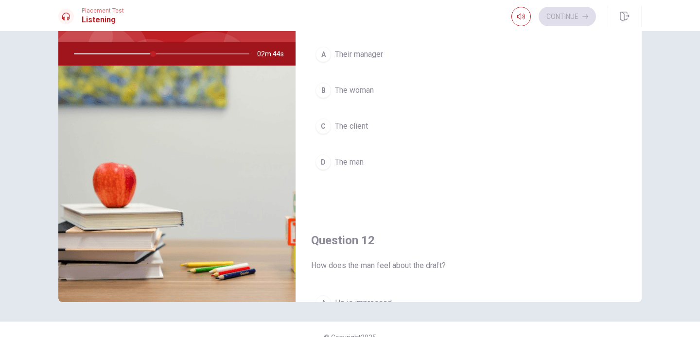
scroll to position [86, 0]
click at [359, 131] on span "The client" at bounding box center [351, 127] width 33 height 12
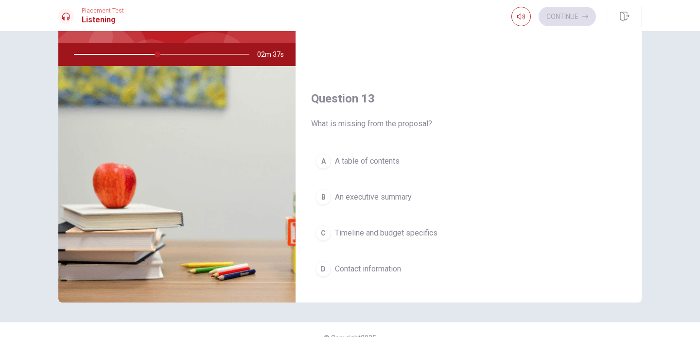
scroll to position [411, 0]
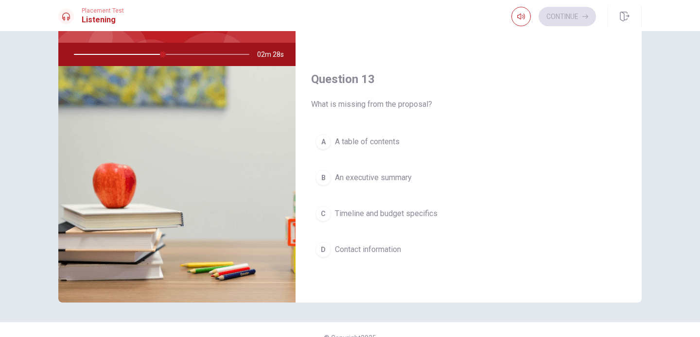
click at [401, 214] on span "Timeline and budget specifics" at bounding box center [386, 214] width 103 height 12
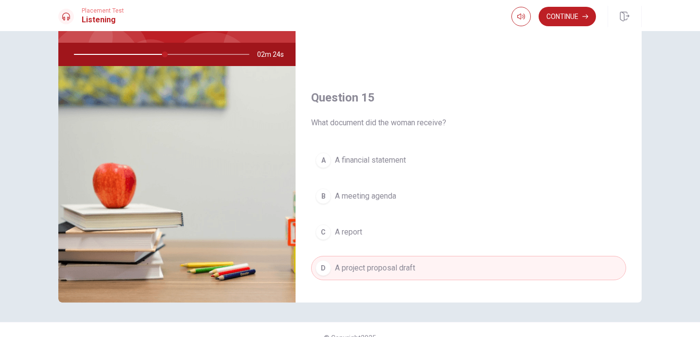
scroll to position [906, 0]
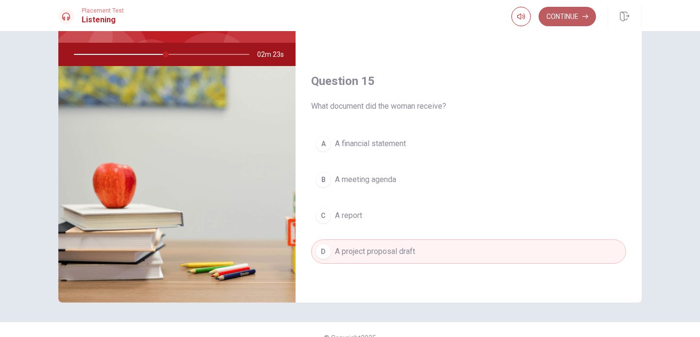
click at [562, 13] on button "Continue" at bounding box center [566, 16] width 57 height 19
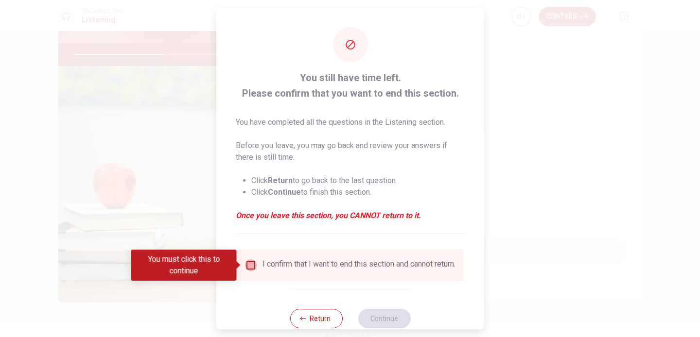
click at [253, 265] on input "You must click this to continue" at bounding box center [251, 266] width 12 height 12
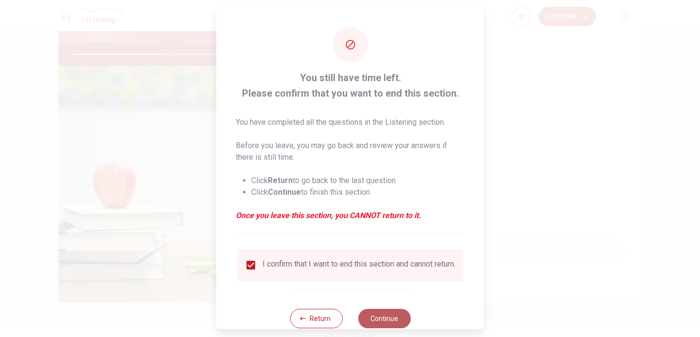
click at [385, 325] on button "Continue" at bounding box center [384, 318] width 52 height 19
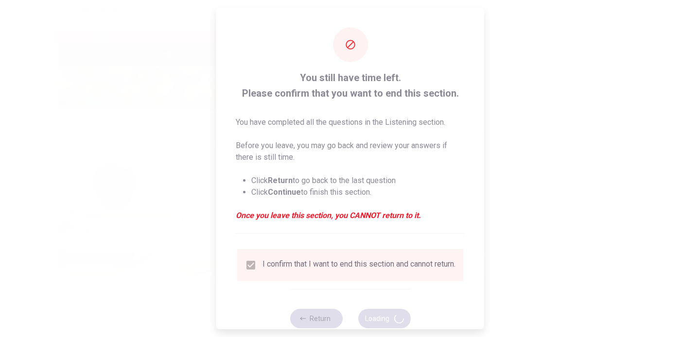
type input "54"
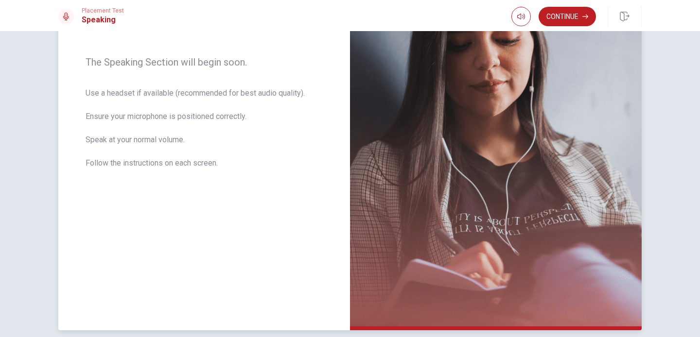
scroll to position [161, 0]
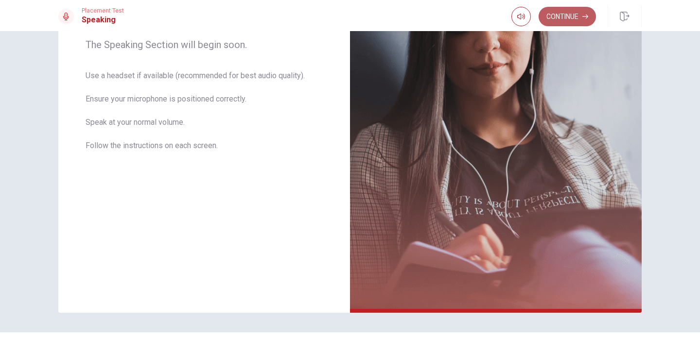
click at [575, 14] on button "Continue" at bounding box center [566, 16] width 57 height 19
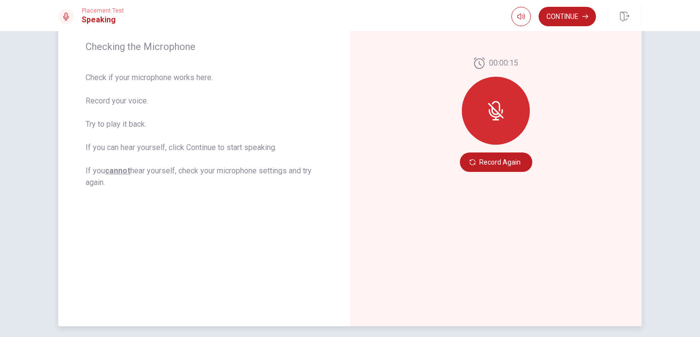
scroll to position [152, 0]
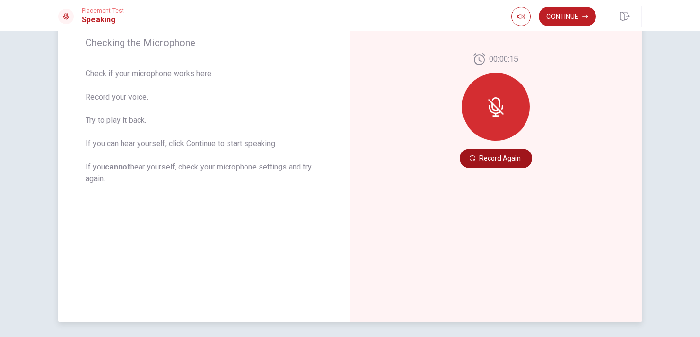
click at [492, 159] on button "Record Again" at bounding box center [496, 158] width 72 height 19
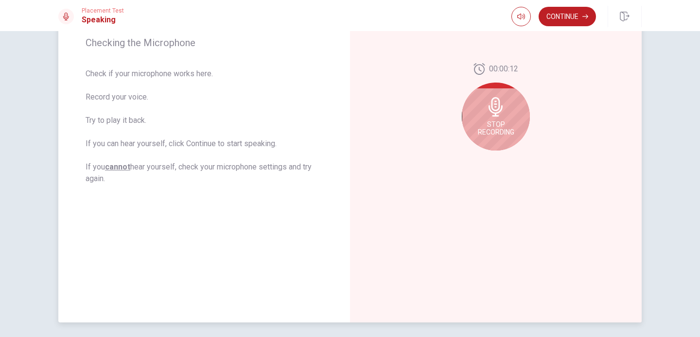
click at [504, 119] on div "Stop Recording" at bounding box center [496, 117] width 68 height 68
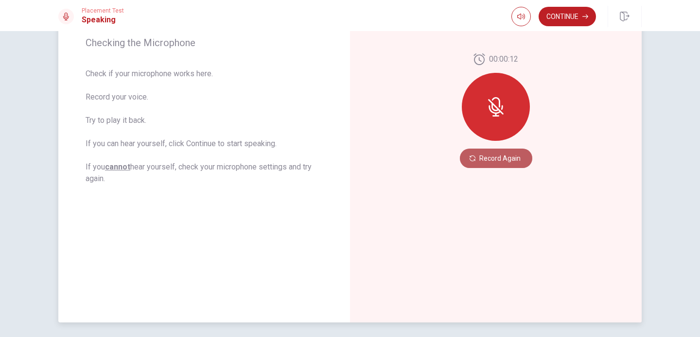
click at [502, 156] on button "Record Again" at bounding box center [496, 158] width 72 height 19
click at [501, 108] on icon at bounding box center [502, 107] width 2 height 4
click at [496, 161] on button "Record Again" at bounding box center [496, 158] width 72 height 19
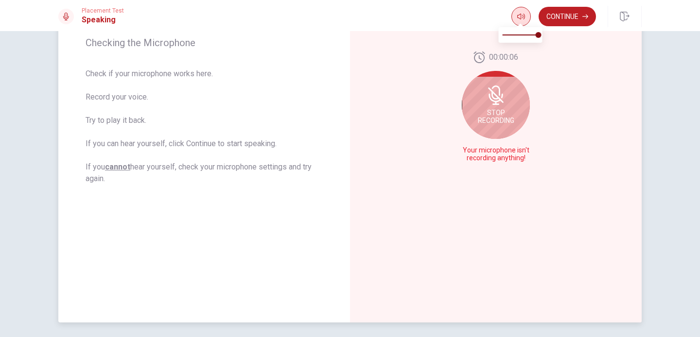
click at [519, 18] on icon "button" at bounding box center [521, 17] width 8 height 6
click at [504, 113] on span "Stop Recording" at bounding box center [496, 117] width 36 height 16
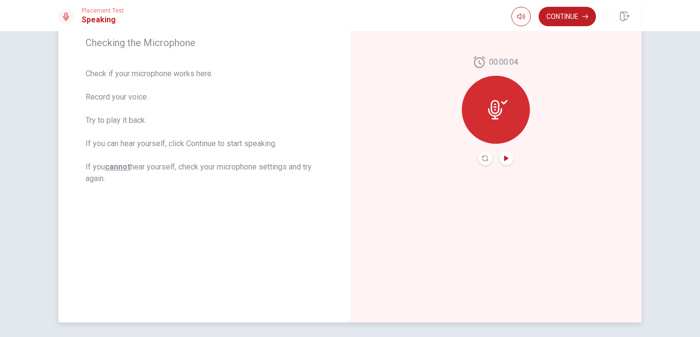
click at [504, 157] on icon "Play Audio" at bounding box center [506, 159] width 4 height 6
click at [503, 158] on icon "Pause Audio" at bounding box center [506, 159] width 6 height 6
click at [504, 158] on icon "Play Audio" at bounding box center [506, 159] width 4 height 6
click at [503, 158] on icon "Pause Audio" at bounding box center [506, 159] width 6 height 6
click at [498, 116] on icon at bounding box center [497, 109] width 19 height 19
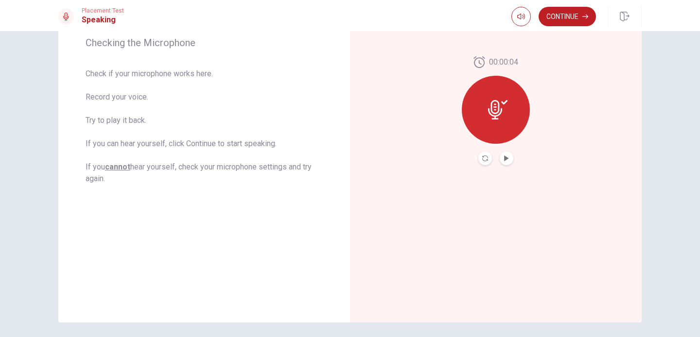
click at [498, 114] on icon at bounding box center [497, 109] width 19 height 19
click at [115, 168] on u "cannot" at bounding box center [117, 166] width 25 height 9
click at [157, 190] on div "Checking the Microphone Check if your microphone works here. Record your voice.…" at bounding box center [204, 111] width 292 height 424
click at [507, 109] on div at bounding box center [496, 110] width 68 height 68
click at [497, 116] on icon at bounding box center [497, 109] width 19 height 19
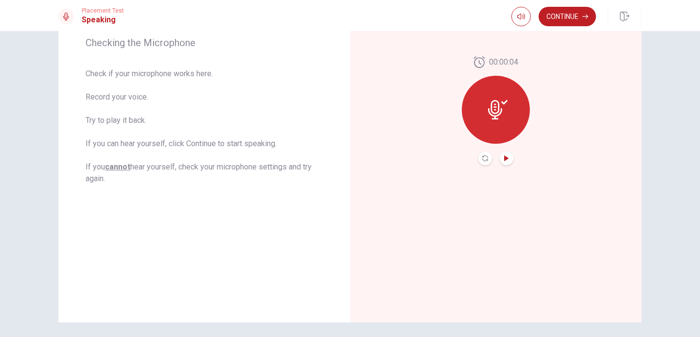
click at [504, 158] on icon "Play Audio" at bounding box center [506, 159] width 4 height 6
click at [505, 159] on icon "Play Audio" at bounding box center [506, 159] width 6 height 6
click at [512, 180] on body "This site uses cookies, as explained in our Privacy Policy . If you agree to th…" at bounding box center [350, 168] width 700 height 337
click at [504, 157] on icon "Pause Audio" at bounding box center [506, 159] width 5 height 6
click at [500, 115] on icon at bounding box center [497, 109] width 19 height 19
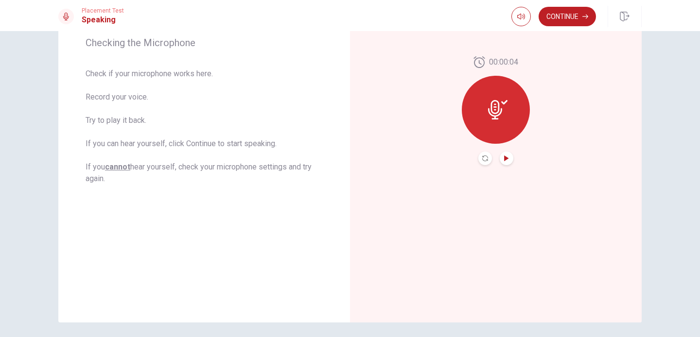
click at [497, 104] on icon at bounding box center [497, 109] width 19 height 19
click at [518, 15] on icon "button" at bounding box center [521, 17] width 8 height 6
click at [488, 109] on icon at bounding box center [495, 109] width 14 height 19
click at [495, 95] on div at bounding box center [496, 110] width 68 height 68
click at [521, 18] on icon "button" at bounding box center [521, 17] width 8 height 8
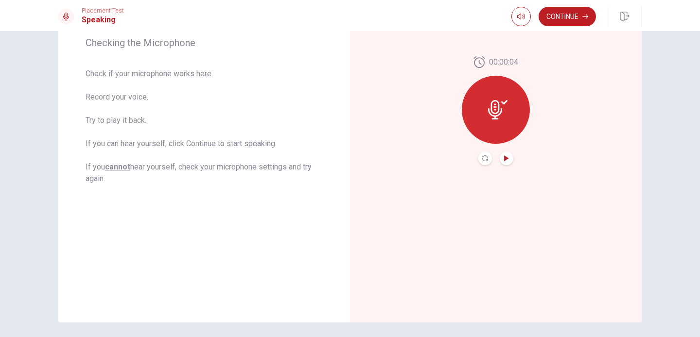
click at [503, 160] on icon "Play Audio" at bounding box center [506, 159] width 6 height 6
click at [504, 157] on icon "Play Audio" at bounding box center [506, 159] width 4 height 6
click at [495, 113] on icon at bounding box center [497, 109] width 19 height 19
click at [505, 156] on icon "Pause Audio" at bounding box center [506, 159] width 5 height 6
click at [505, 156] on icon "Play Audio" at bounding box center [506, 159] width 6 height 6
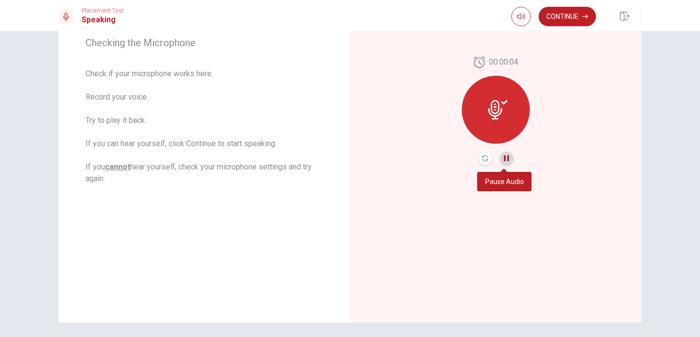
click at [505, 156] on icon "Pause Audio" at bounding box center [506, 159] width 5 height 6
click at [505, 156] on icon "Play Audio" at bounding box center [506, 159] width 6 height 6
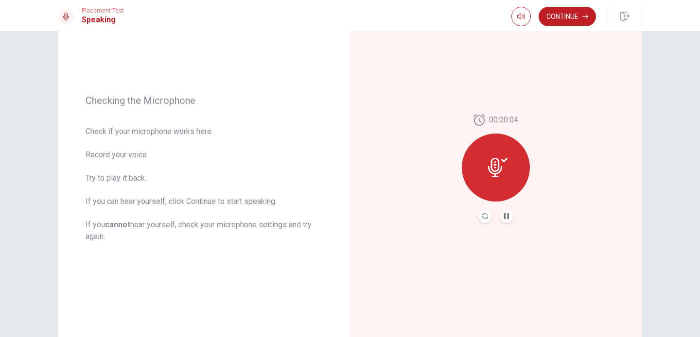
scroll to position [106, 0]
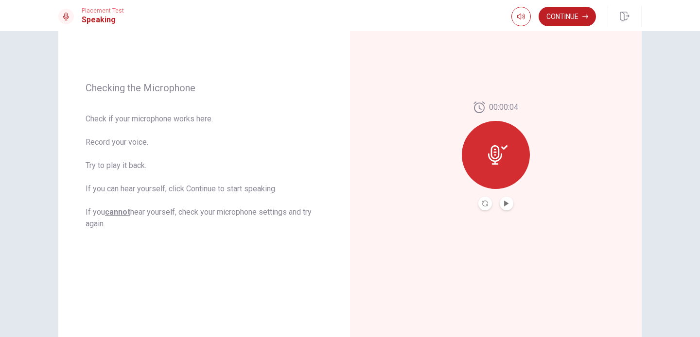
click at [493, 149] on icon at bounding box center [495, 154] width 14 height 19
click at [502, 146] on icon at bounding box center [504, 147] width 6 height 4
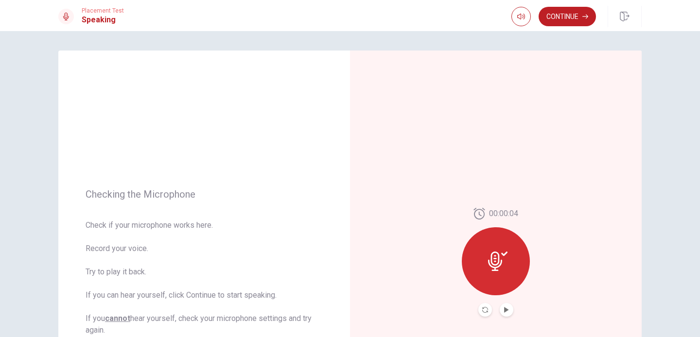
scroll to position [188, 0]
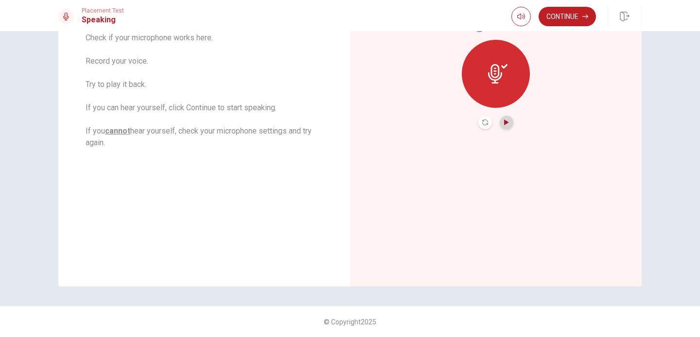
click at [503, 125] on icon "Play Audio" at bounding box center [506, 123] width 6 height 6
click at [500, 148] on body "This site uses cookies, as explained in our Privacy Policy . If you agree to th…" at bounding box center [350, 168] width 700 height 337
click at [505, 121] on icon "Pause Audio" at bounding box center [506, 123] width 5 height 6
click at [505, 121] on icon "Play Audio" at bounding box center [506, 123] width 6 height 6
click at [506, 123] on button "Pause Audio" at bounding box center [507, 123] width 14 height 14
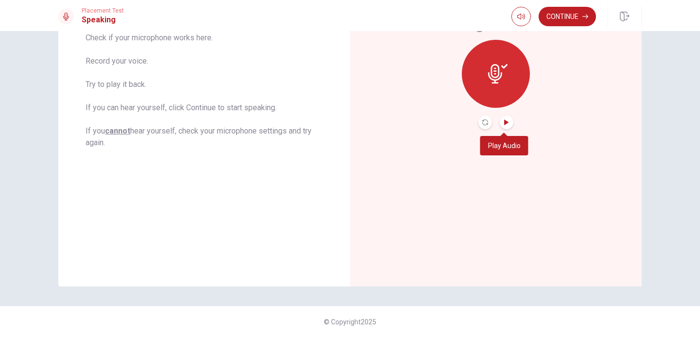
click at [505, 122] on icon "Play Audio" at bounding box center [506, 123] width 4 height 6
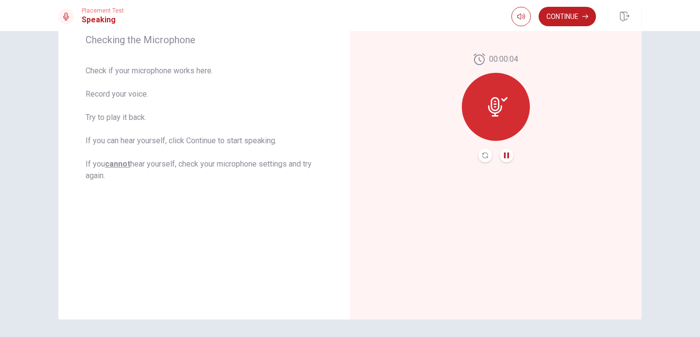
scroll to position [89, 0]
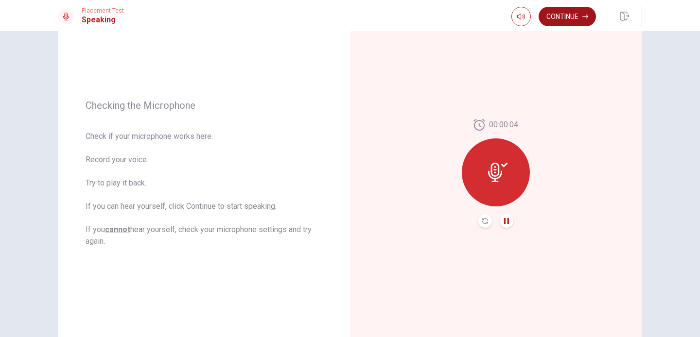
click at [576, 18] on button "Continue" at bounding box center [566, 16] width 57 height 19
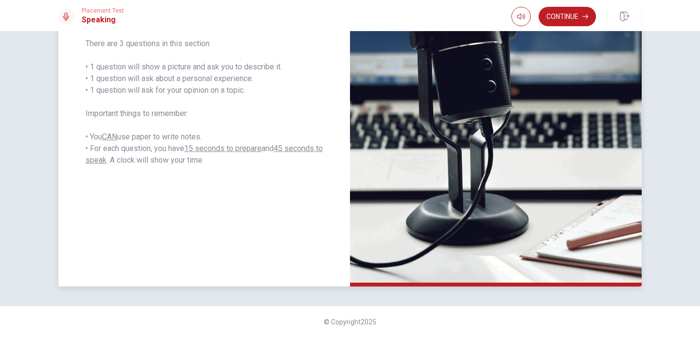
scroll to position [89, 0]
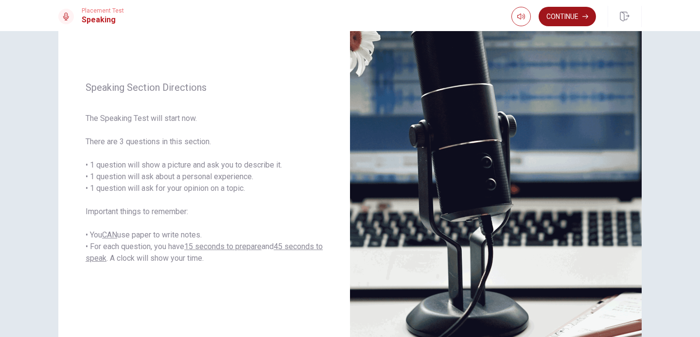
click at [581, 13] on button "Continue" at bounding box center [566, 16] width 57 height 19
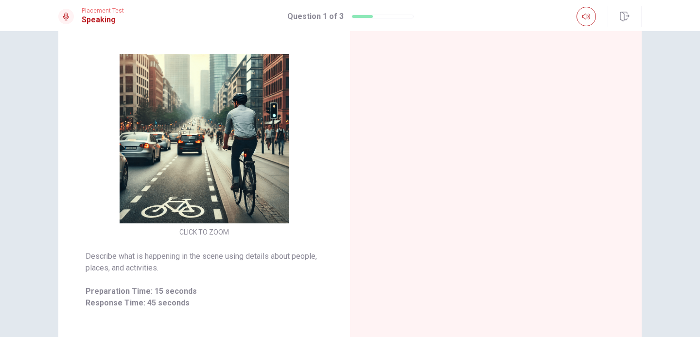
scroll to position [0, 0]
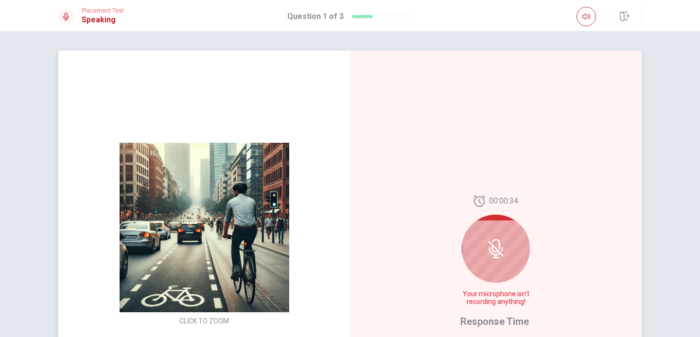
click at [502, 240] on div at bounding box center [496, 249] width 68 height 68
click at [499, 240] on icon at bounding box center [495, 248] width 19 height 19
click at [499, 239] on icon at bounding box center [495, 248] width 19 height 19
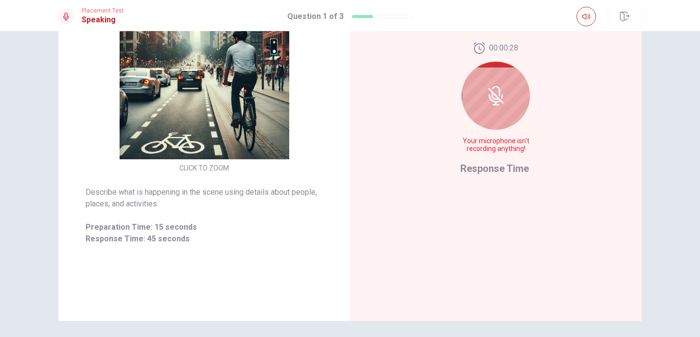
scroll to position [188, 0]
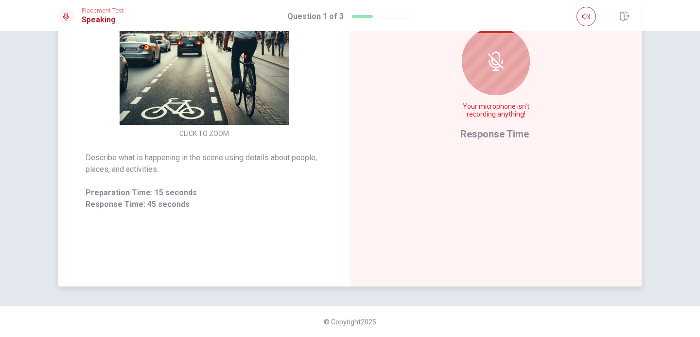
click at [498, 75] on div at bounding box center [496, 61] width 68 height 68
click at [495, 68] on icon at bounding box center [494, 64] width 12 height 9
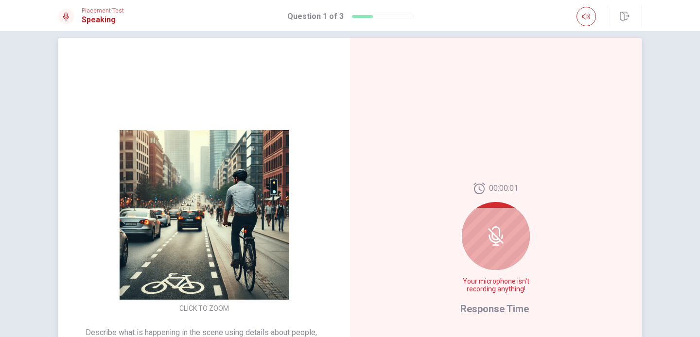
scroll to position [0, 0]
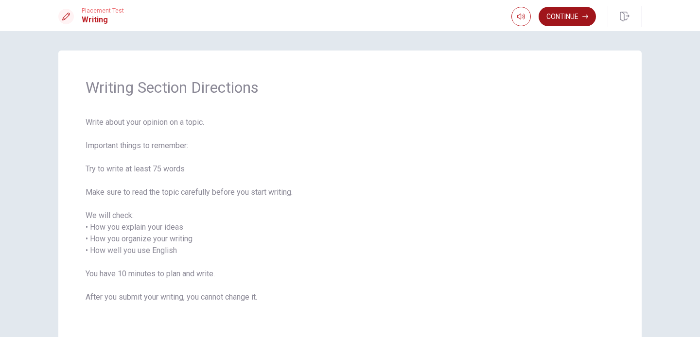
click at [579, 17] on button "Continue" at bounding box center [566, 16] width 57 height 19
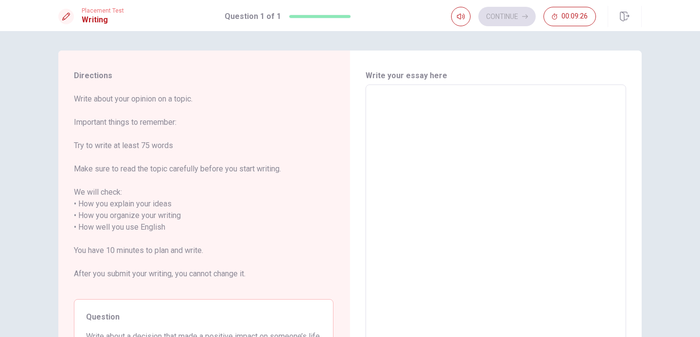
click at [300, 175] on span "Write about your opinion on a topic. Important things to remember: Try to write…" at bounding box center [204, 192] width 260 height 198
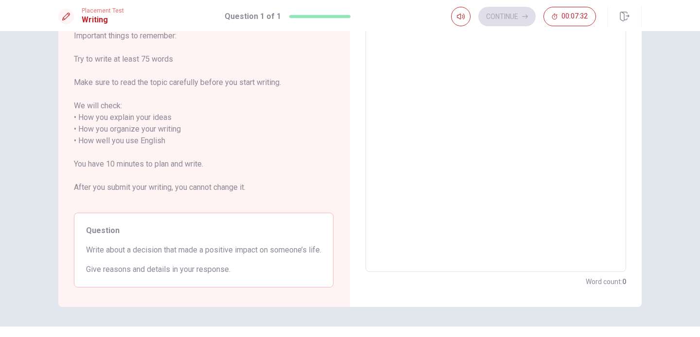
scroll to position [99, 0]
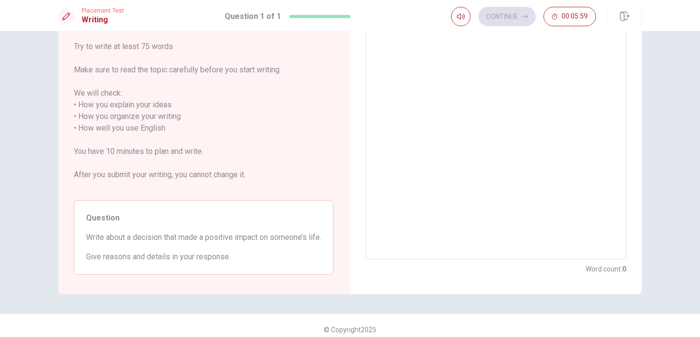
click at [401, 58] on textarea at bounding box center [495, 123] width 247 height 258
click at [483, 122] on textarea at bounding box center [495, 123] width 247 height 258
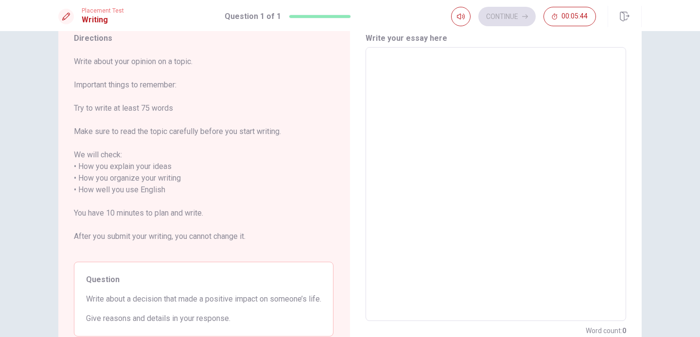
scroll to position [0, 0]
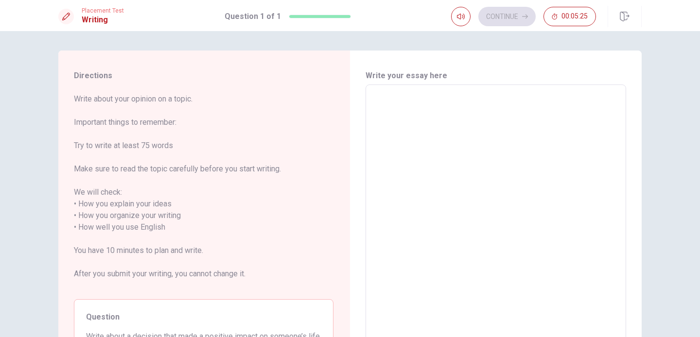
click at [519, 109] on textarea at bounding box center [495, 222] width 247 height 258
type textarea "T"
type textarea "x"
type textarea "Th"
type textarea "x"
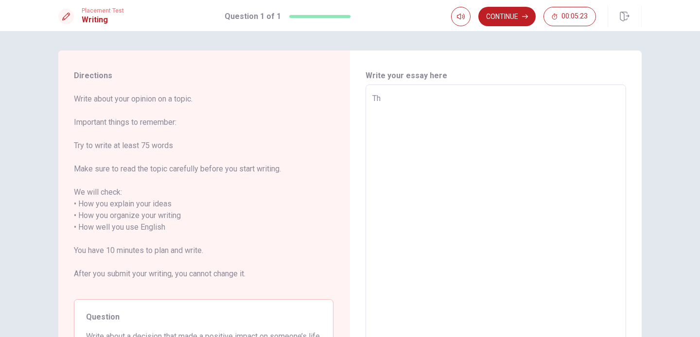
type textarea "The"
type textarea "x"
type textarea "Ther"
type textarea "x"
type textarea "There"
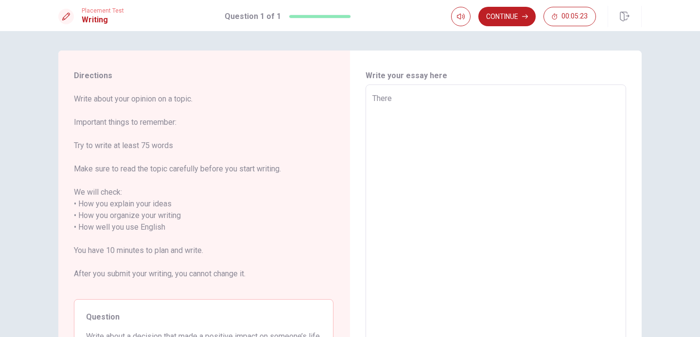
type textarea "x"
type textarea "There"
type textarea "x"
type textarea "There i"
type textarea "x"
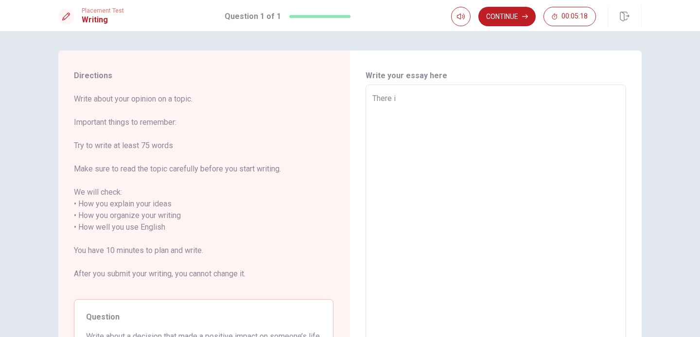
type textarea "There is"
type textarea "x"
type textarea "There is"
type textarea "x"
type textarea "There is a"
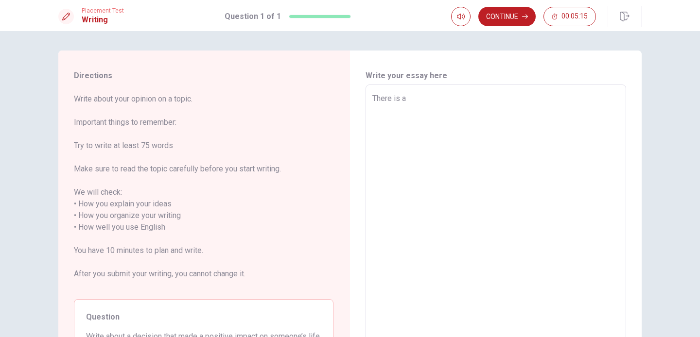
type textarea "x"
type textarea "There is"
type textarea "x"
type textarea "There is"
type textarea "x"
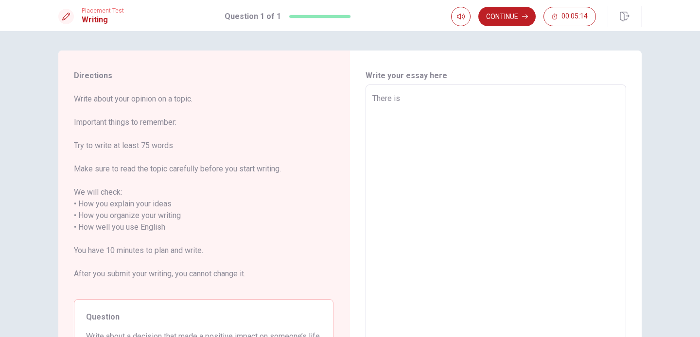
type textarea "There i"
type textarea "x"
type textarea "There"
type textarea "x"
type textarea "There"
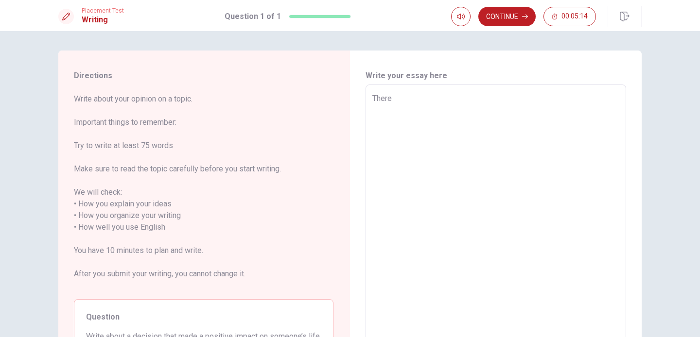
type textarea "x"
type textarea "Ther"
type textarea "x"
type textarea "The"
type textarea "x"
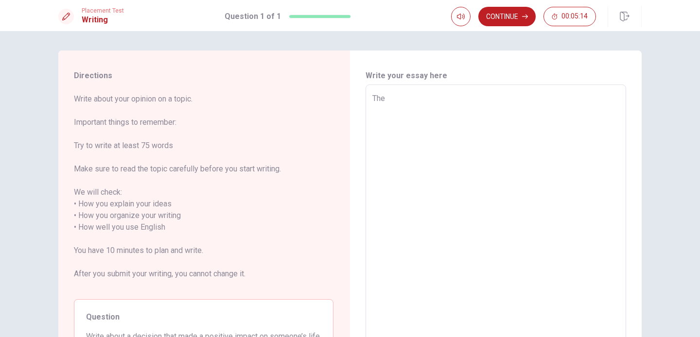
type textarea "Th"
type textarea "x"
type textarea "T"
type textarea "x"
type textarea "I"
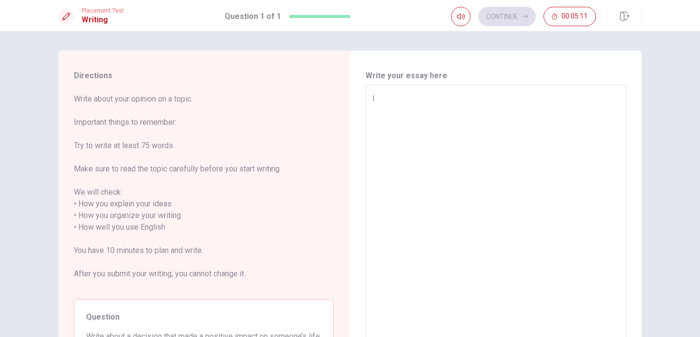
type textarea "x"
type textarea "In"
type textarea "x"
type textarea "In"
type textarea "x"
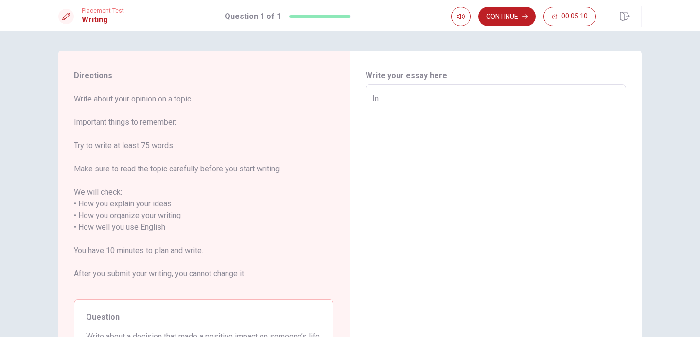
type textarea "In m"
type textarea "x"
type textarea "In my"
type textarea "x"
type textarea "In my"
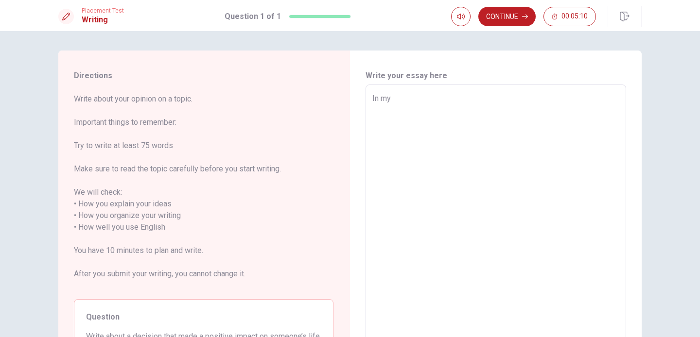
type textarea "x"
type textarea "In my m"
type textarea "x"
type textarea "In my mi"
type textarea "x"
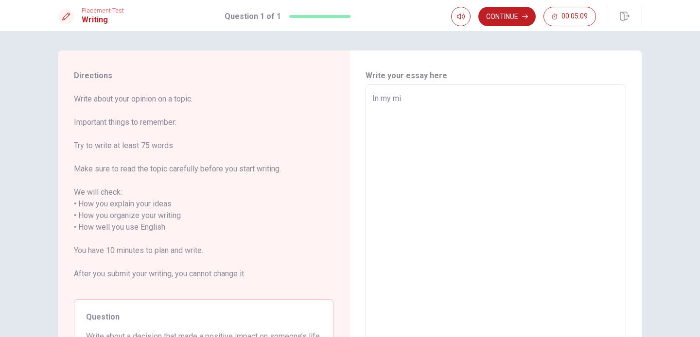
type textarea "In my min"
type textarea "x"
type textarea "In my mind"
type textarea "x"
type textarea "In my mind,"
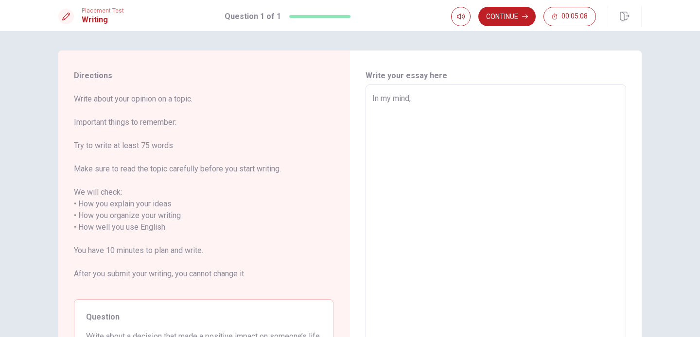
type textarea "x"
type textarea "In my mind"
type textarea "x"
type textarea "In my min"
type textarea "x"
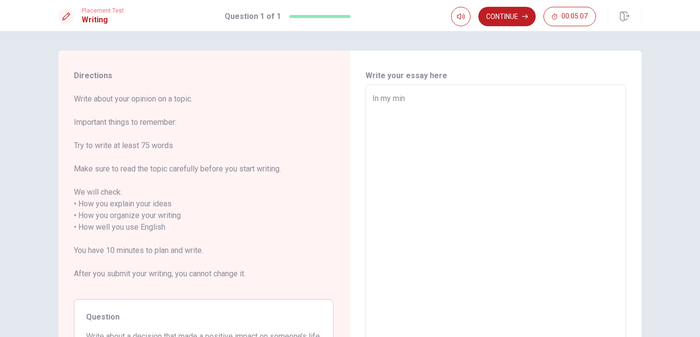
type textarea "In my mi"
type textarea "x"
type textarea "In my m"
type textarea "x"
type textarea "In my"
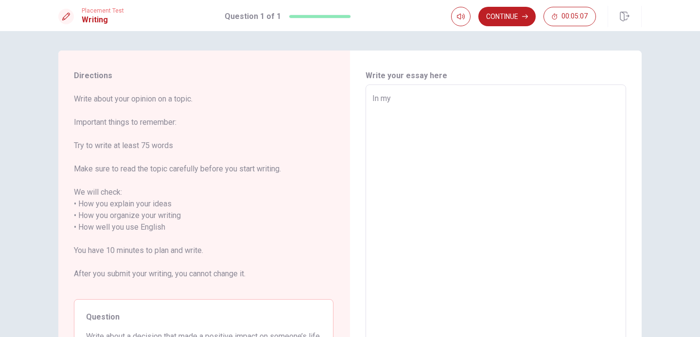
type textarea "x"
type textarea "In my"
type textarea "x"
type textarea "In m"
type textarea "x"
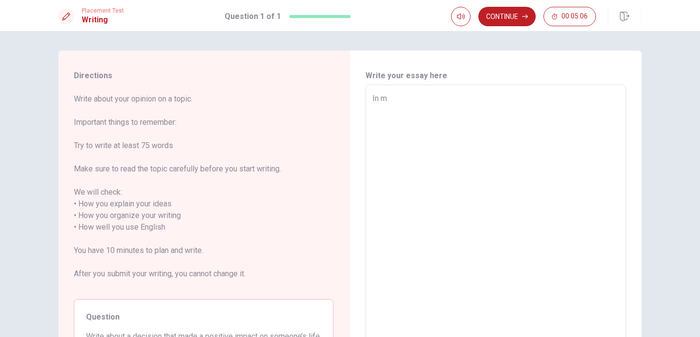
type textarea "In"
type textarea "x"
type textarea "In"
type textarea "x"
type textarea "I"
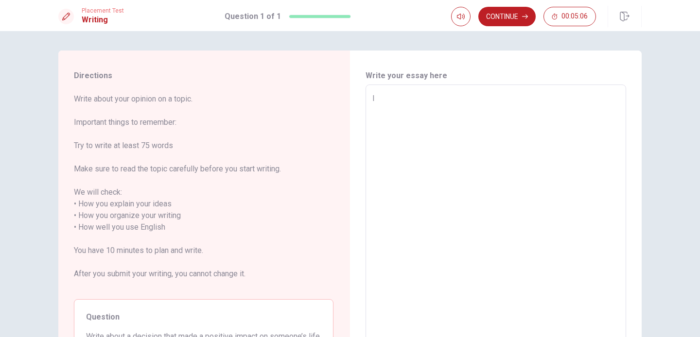
type textarea "x"
type textarea "T"
type textarea "x"
type textarea "Th"
type textarea "x"
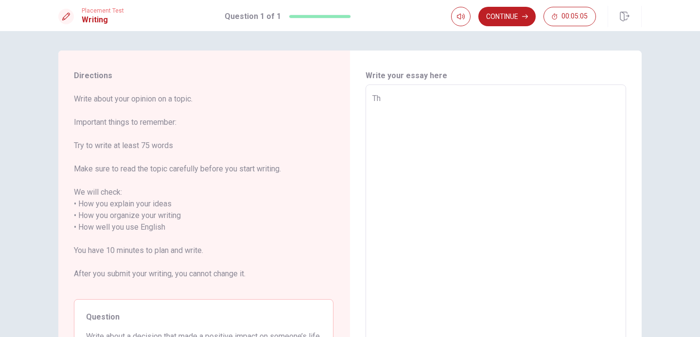
type textarea "The"
type textarea "x"
type textarea "Ther"
type textarea "x"
type textarea "There"
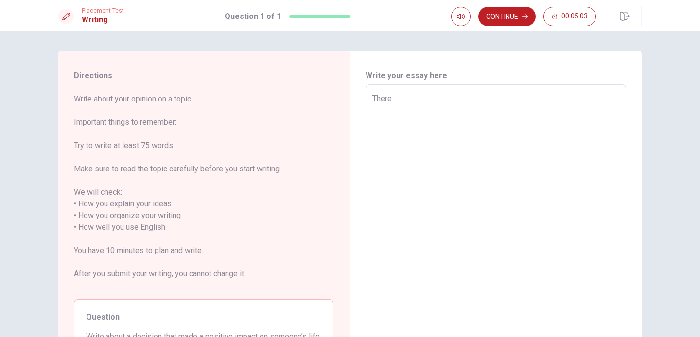
type textarea "x"
type textarea "There"
type textarea "x"
type textarea "There i"
type textarea "x"
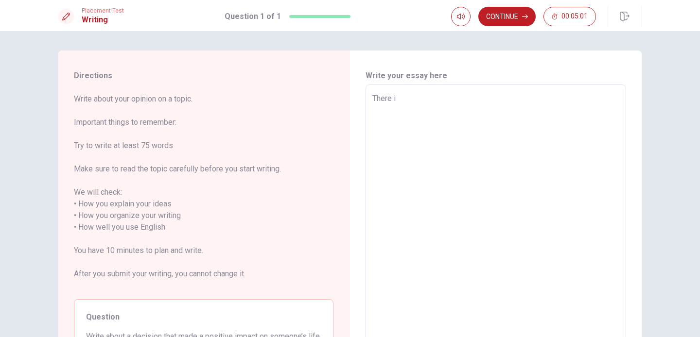
type textarea "There is"
type textarea "x"
type textarea "There is"
type textarea "x"
type textarea "There is o"
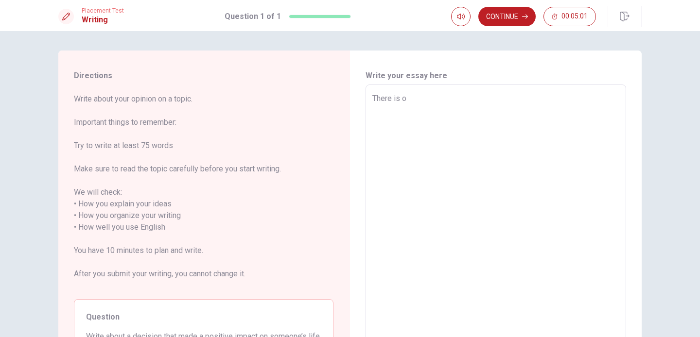
type textarea "x"
type textarea "There is on"
type textarea "x"
type textarea "There is one"
type textarea "x"
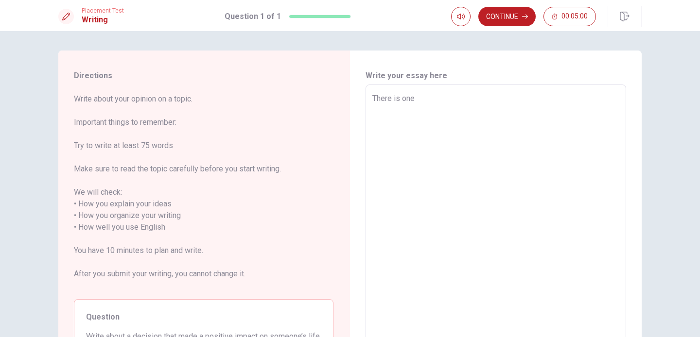
type textarea "There is one"
type textarea "x"
type textarea "There is one o"
type textarea "x"
type textarea "There is one of"
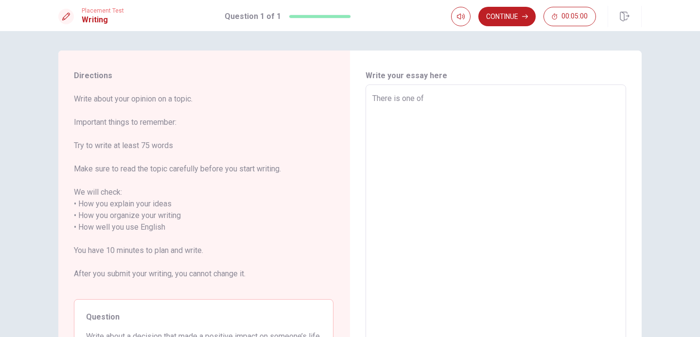
type textarea "x"
type textarea "There is one of"
type textarea "x"
type textarea "There is one of t"
type textarea "x"
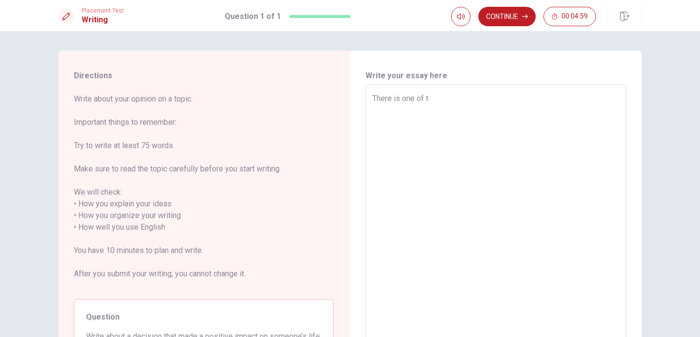
type textarea "There is one of th"
type textarea "x"
type textarea "There is one of the"
type textarea "x"
type textarea "There is one of the"
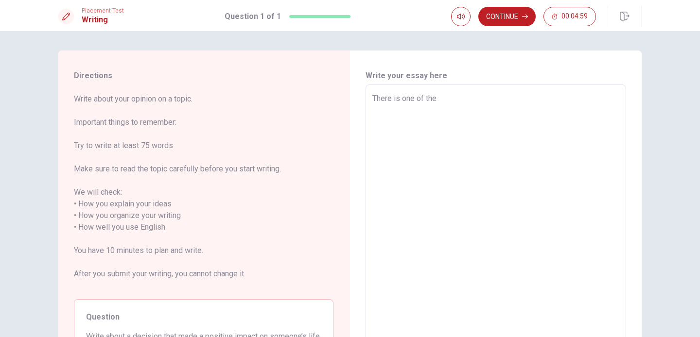
type textarea "x"
type textarea "There is one of the m"
type textarea "x"
type textarea "There is one of the mo"
type textarea "x"
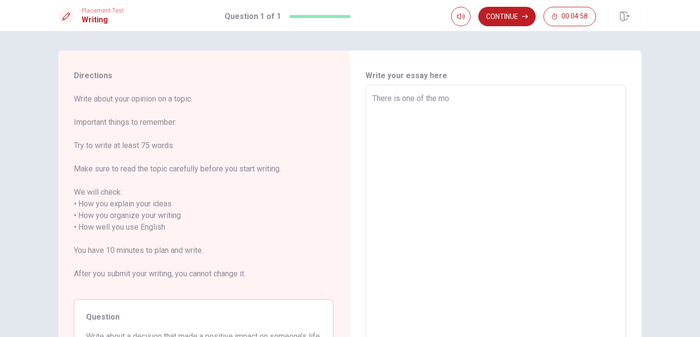
type textarea "There is one of the [DEMOGRAPHIC_DATA]"
type textarea "x"
type textarea "There is one of the most"
type textarea "x"
type textarea "There is one of the most"
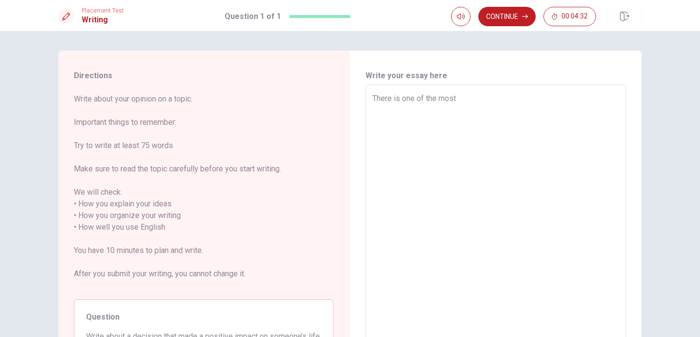
type textarea "x"
type textarea "There is one of the most i"
type textarea "x"
type textarea "There is one of the most im"
type textarea "x"
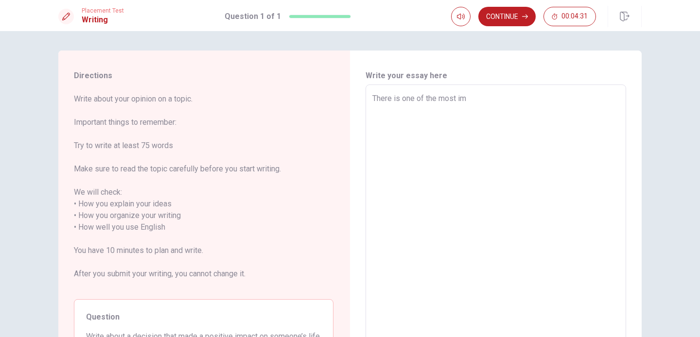
type textarea "There is one of the most imp"
type textarea "x"
type textarea "There is one of the most impa"
type textarea "x"
type textarea "There is one of the most impac"
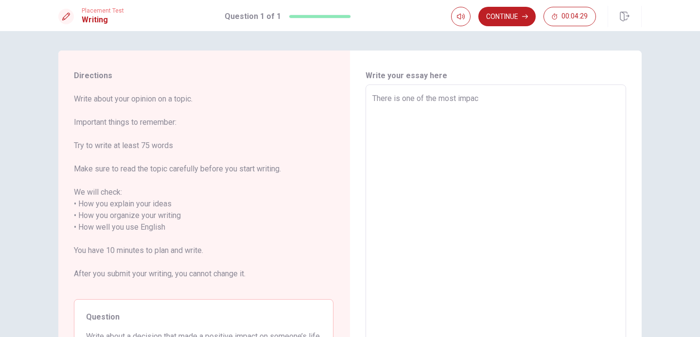
type textarea "x"
type textarea "There is one of the most impact"
type textarea "x"
type textarea "There is one of the most impactf"
type textarea "x"
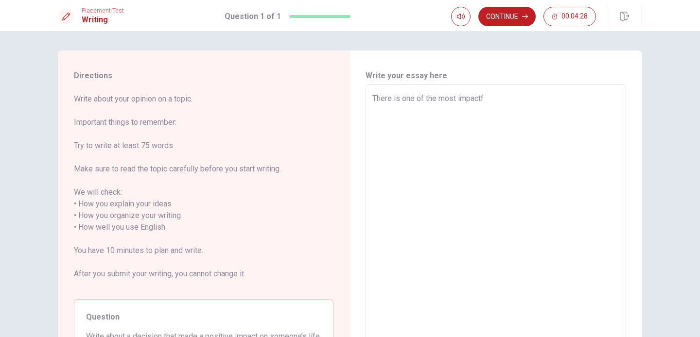
type textarea "There is one of the most impactfu"
type textarea "x"
type textarea "There is one of the most impactful"
type textarea "x"
type textarea "There is one of the most impactful"
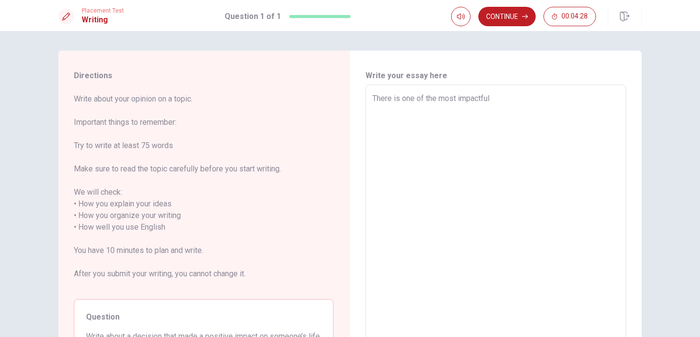
type textarea "x"
type textarea "There is one of the most impactful d"
type textarea "x"
type textarea "There is one of the most impactful de"
type textarea "x"
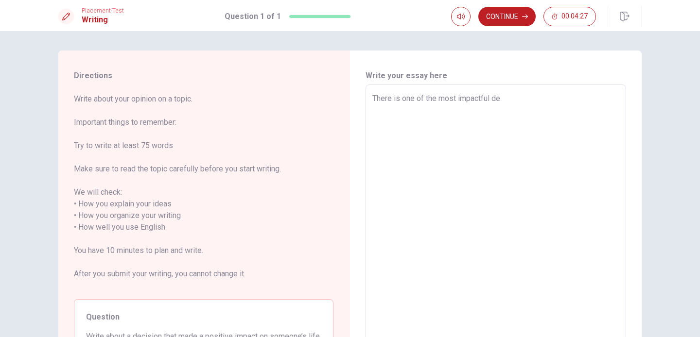
type textarea "There is one of the most impactful dec"
type textarea "x"
type textarea "There is one of the most impactful deci"
type textarea "x"
type textarea "There is one of the most impactful decis"
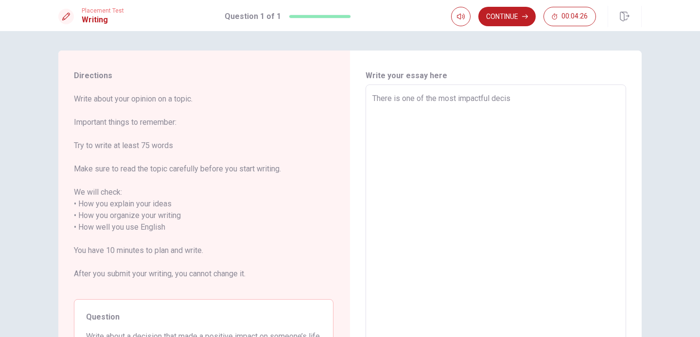
type textarea "x"
type textarea "There is one of the most impactful decisi"
type textarea "x"
type textarea "There is one of the most impactful decisio"
type textarea "x"
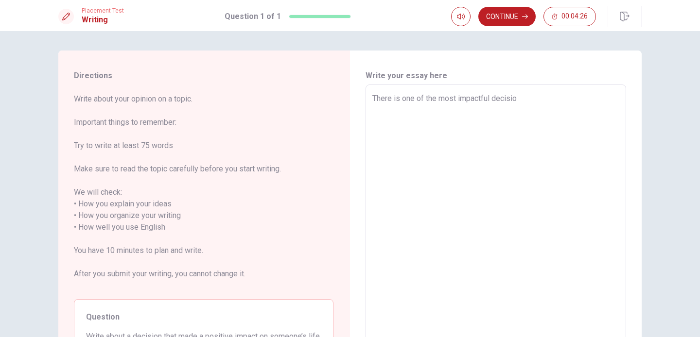
type textarea "There is one of the most impactful decision"
type textarea "x"
type textarea "There is one of the most impactful decisions"
type textarea "x"
type textarea "There is one of the most impactful decisions"
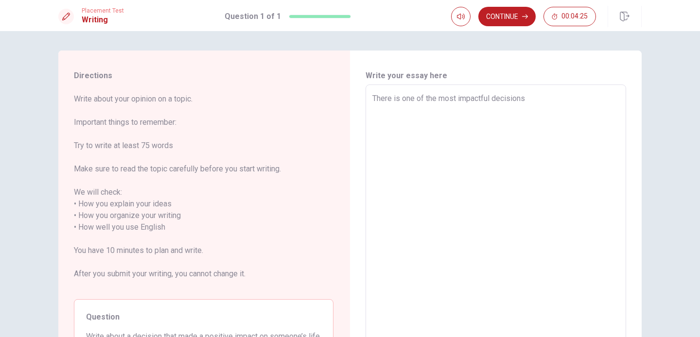
type textarea "x"
type textarea "There is one of the most impactful decisions i"
type textarea "x"
type textarea "There is one of the most impactful decisions"
type textarea "x"
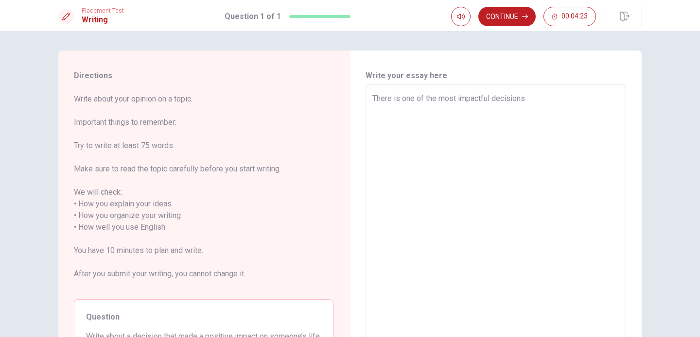
type textarea "There is one of the most impactful decisions I"
type textarea "x"
type textarea "There is one of the most impactful decisions I"
type textarea "x"
type textarea "There is one of the most impactful decisions I e"
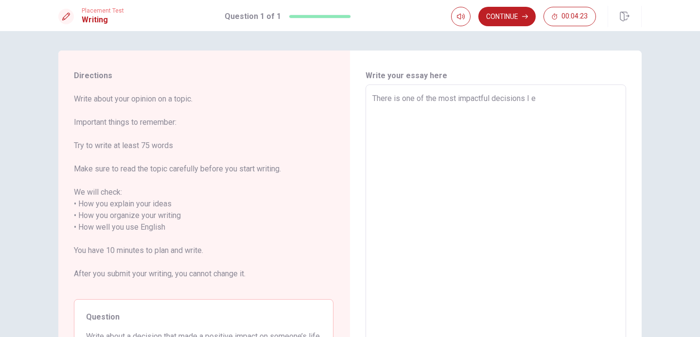
type textarea "x"
type textarea "There is one of the most impactful decisions I ev"
type textarea "x"
type textarea "There is one of the most impactful decisions I eve"
type textarea "x"
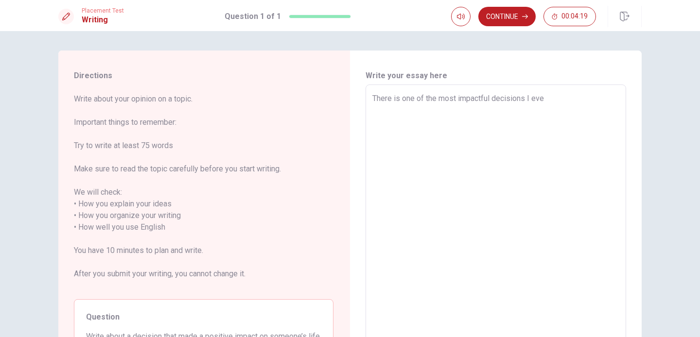
type textarea "There is one of the most impactful decisions I ever"
type textarea "x"
type textarea "There is one of the most impactful decisions I ever"
type textarea "x"
type textarea "There is one of the most impactful decisions I ever m"
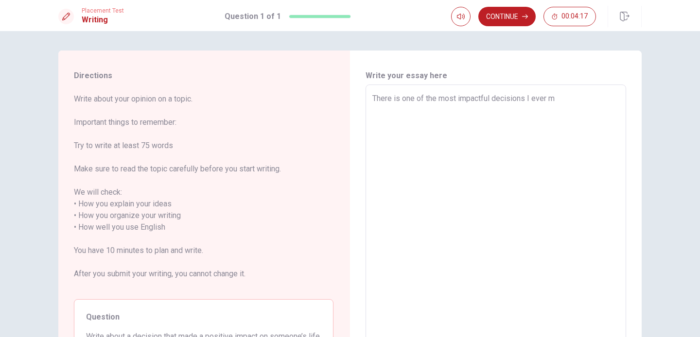
type textarea "x"
type textarea "There is one of the most impactful decisions I ever ma"
type textarea "x"
type textarea "There is one of the most impactful decisions I ever mad"
type textarea "x"
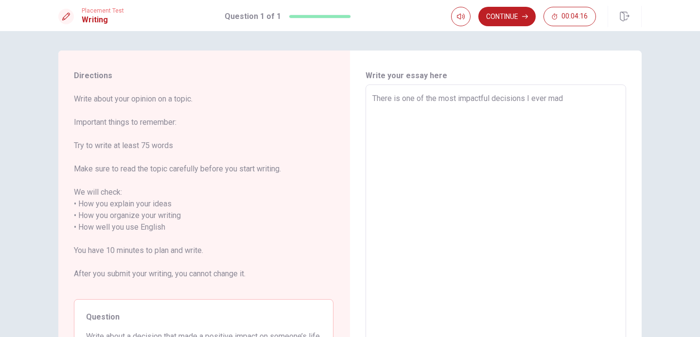
type textarea "There is one of the most impactful decisions I ever made"
type textarea "x"
type textarea "There is one of the most impactful decisions I ever made"
click at [509, 112] on textarea "One of the most impactful decisions I ever made was to become a formal mentor t…" at bounding box center [495, 222] width 247 height 258
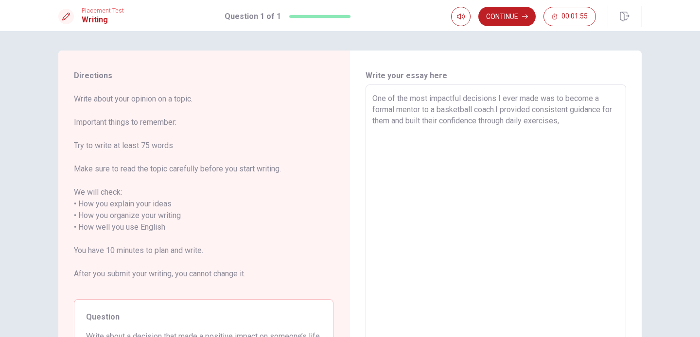
click at [575, 121] on textarea "One of the most impactful decisions I ever made was to become a formal mentor t…" at bounding box center [495, 222] width 247 height 258
drag, startPoint x: 386, startPoint y: 134, endPoint x: 367, endPoint y: 133, distance: 18.5
click at [367, 133] on div "One of the most impactful decisions I ever made was to become a formal mentor t…" at bounding box center [495, 222] width 260 height 274
click at [431, 131] on textarea "One of the most impactful decisions I ever made was to become a formal mentor t…" at bounding box center [495, 222] width 247 height 258
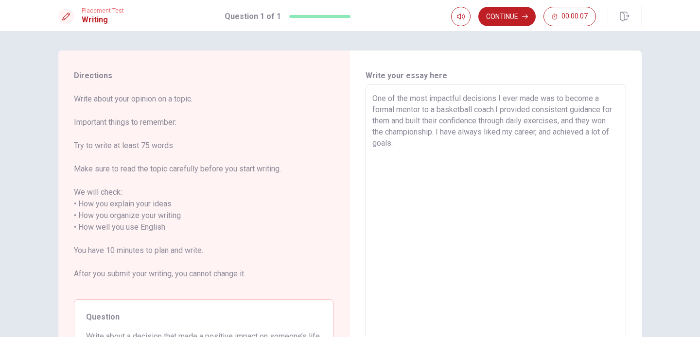
click at [452, 144] on textarea "One of the most impactful decisions I ever made was to become a formal mentor t…" at bounding box center [495, 222] width 247 height 258
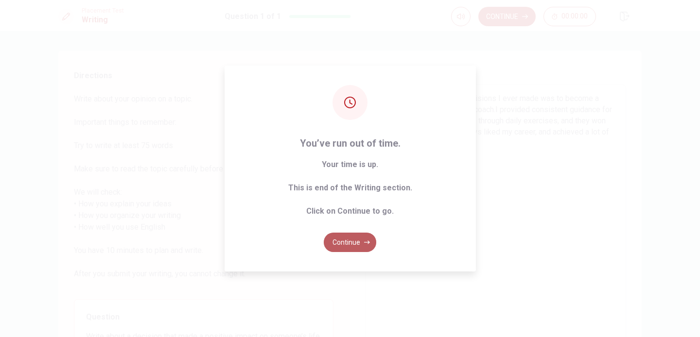
click at [352, 243] on button "Continue" at bounding box center [350, 242] width 52 height 19
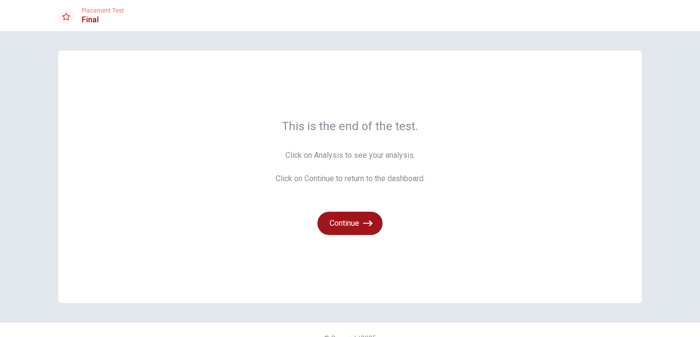
click at [351, 227] on button "Continue" at bounding box center [349, 223] width 65 height 23
